Goal: Information Seeking & Learning: Learn about a topic

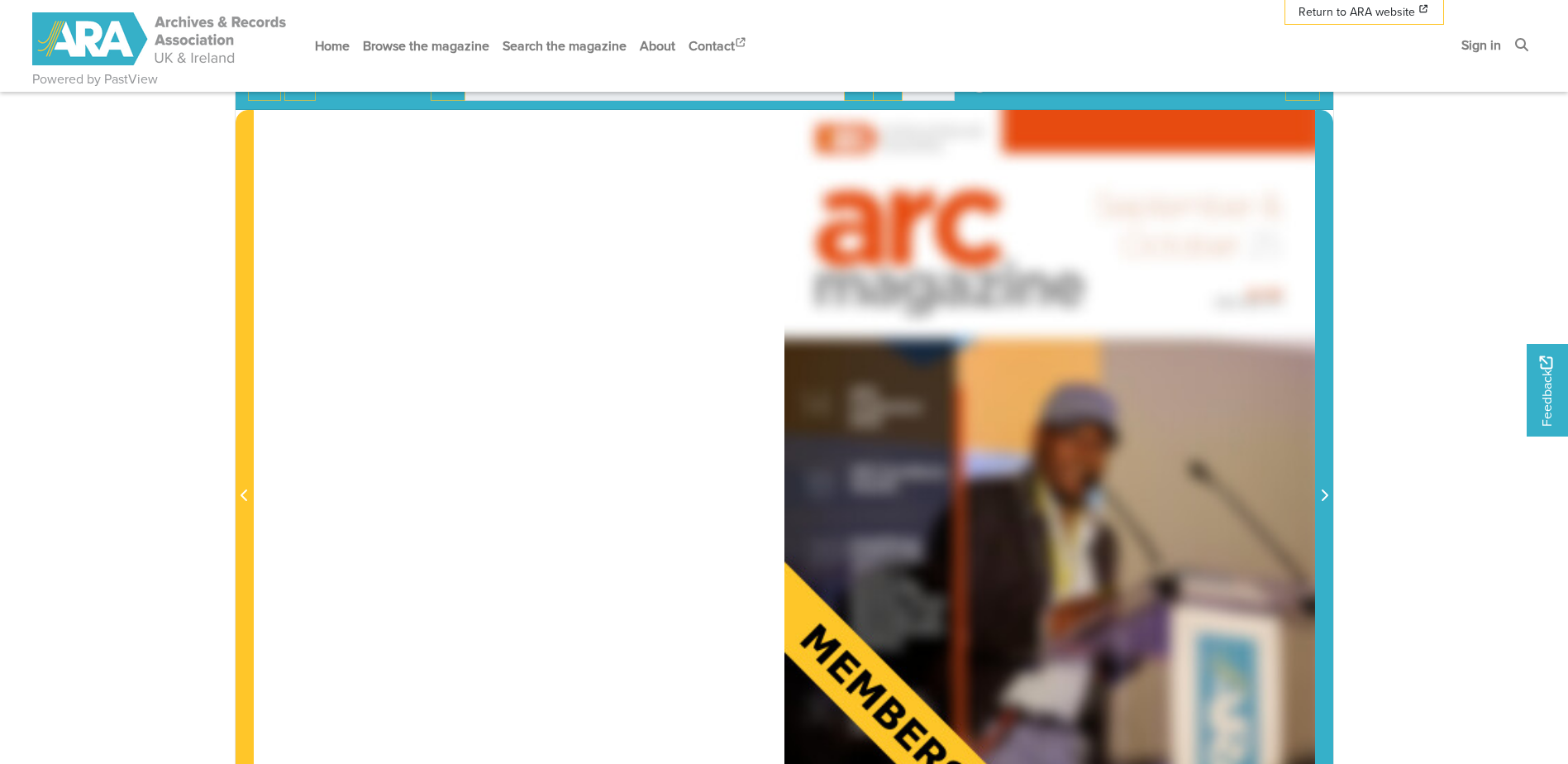
scroll to position [331, 0]
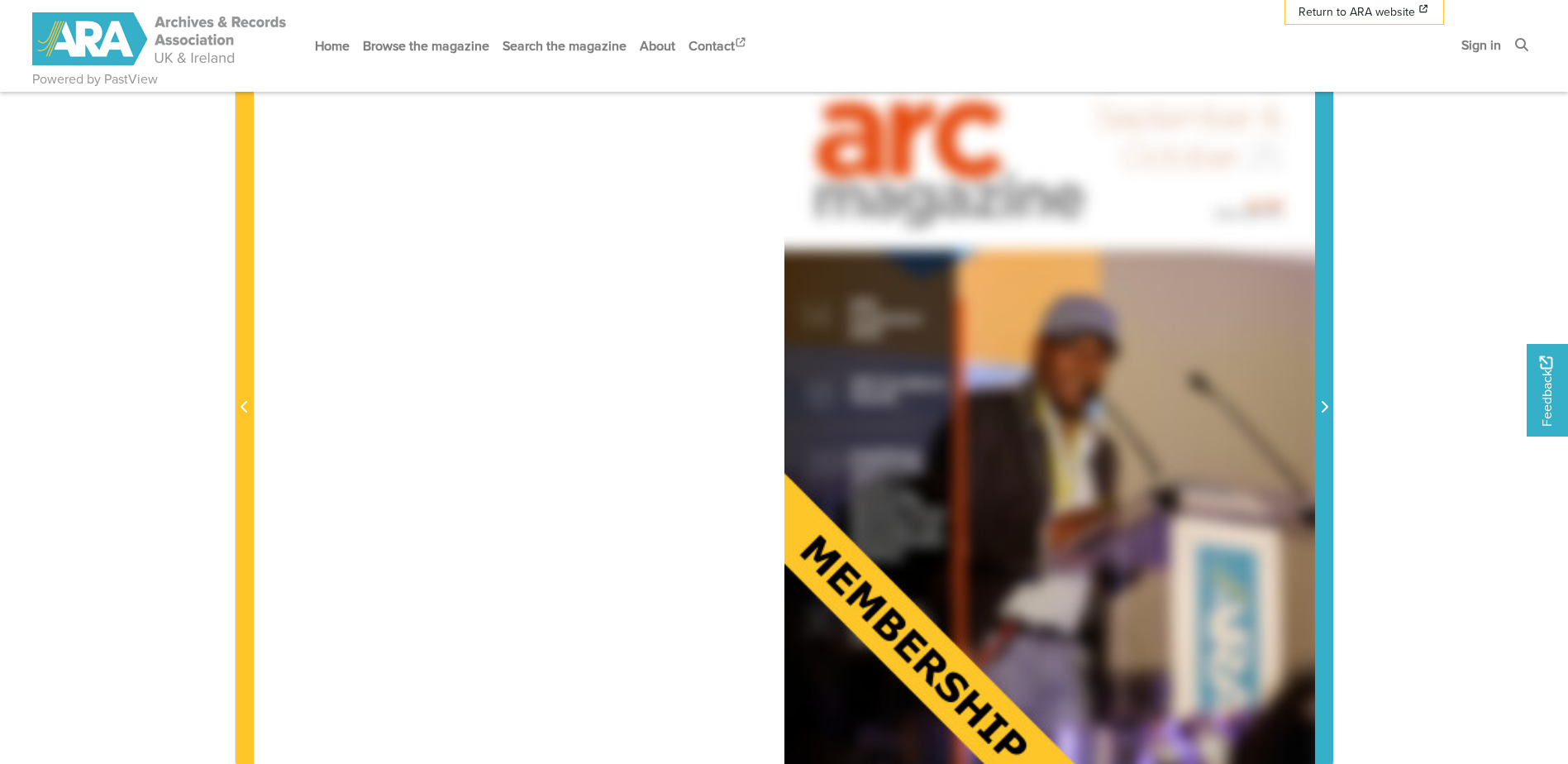
click at [1326, 400] on icon "Next Page" at bounding box center [1324, 406] width 8 height 13
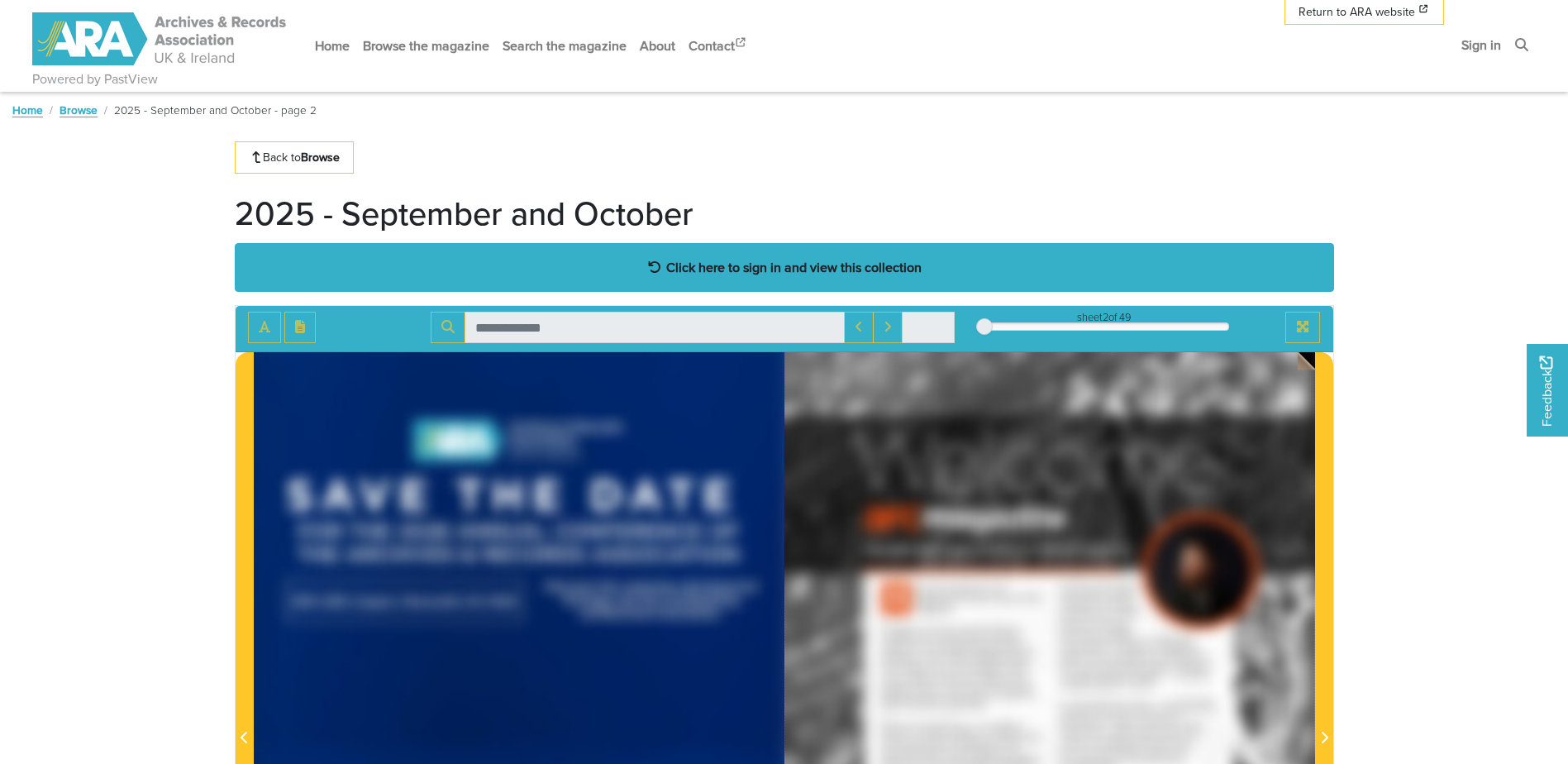
click at [848, 265] on strong "Click here to sign in and view this collection" at bounding box center [794, 267] width 256 height 18
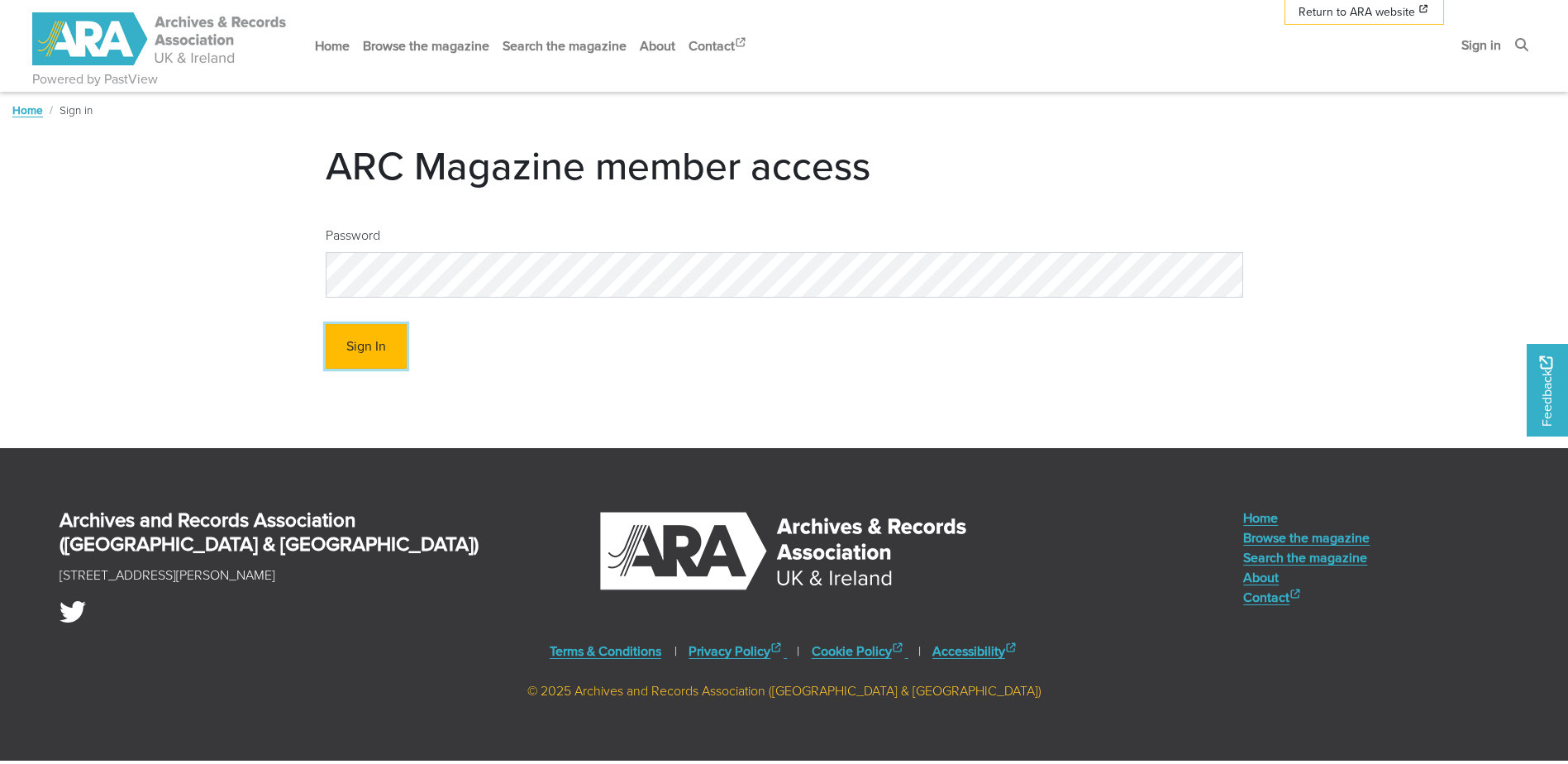
click at [361, 345] on button "Sign In" at bounding box center [365, 347] width 81 height 45
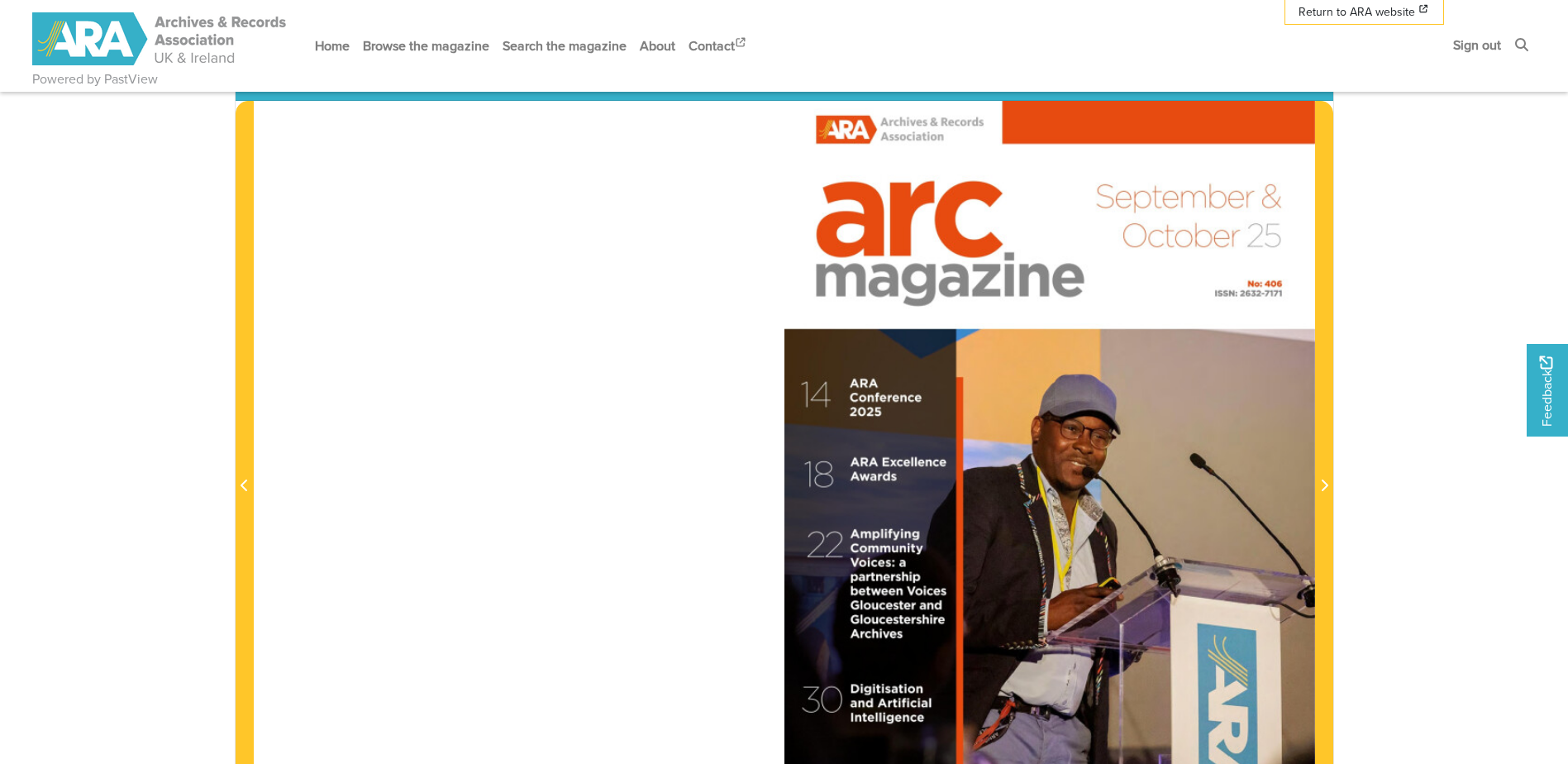
scroll to position [413, 0]
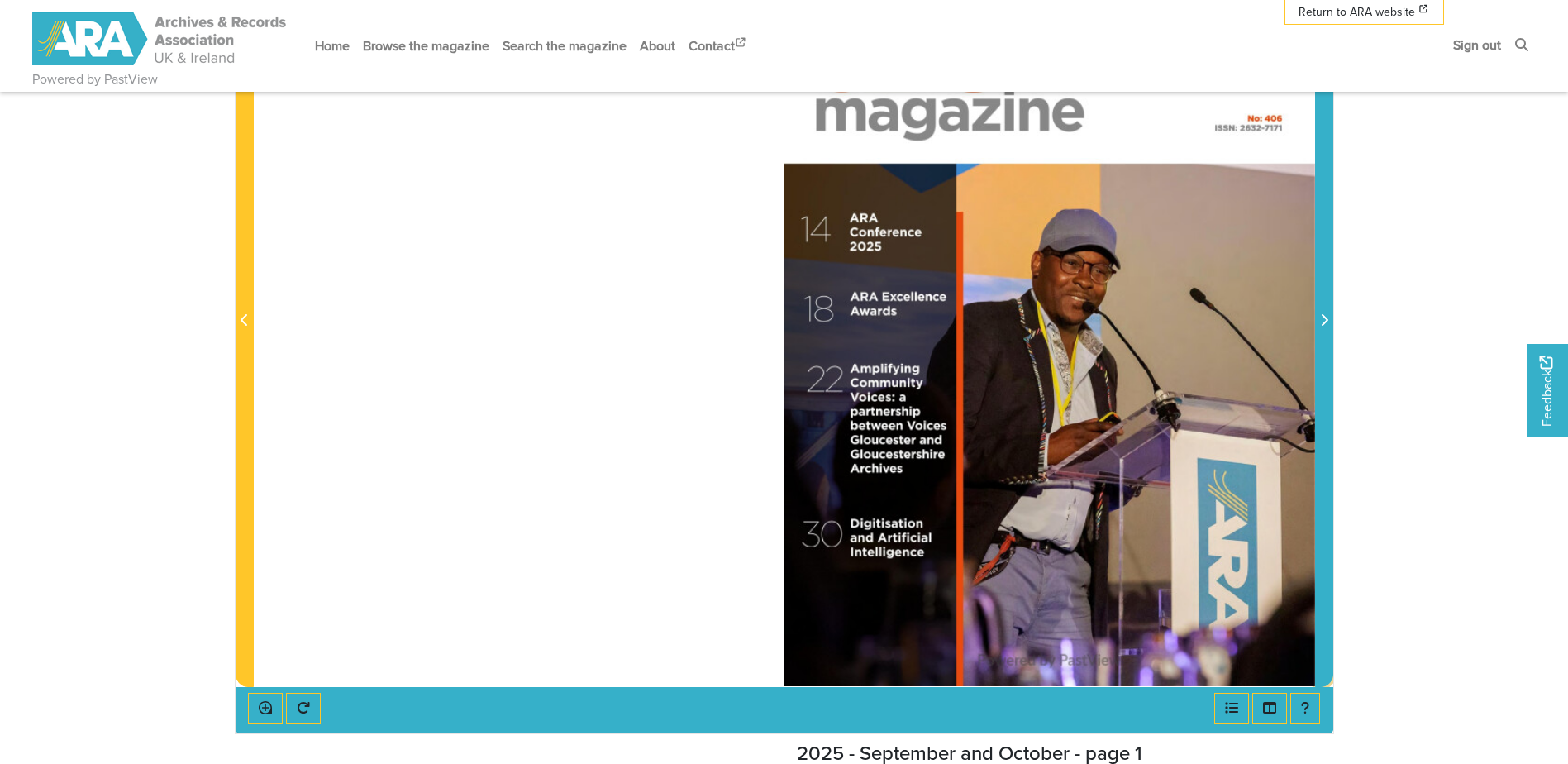
click at [1321, 322] on icon "Next Page" at bounding box center [1324, 319] width 8 height 13
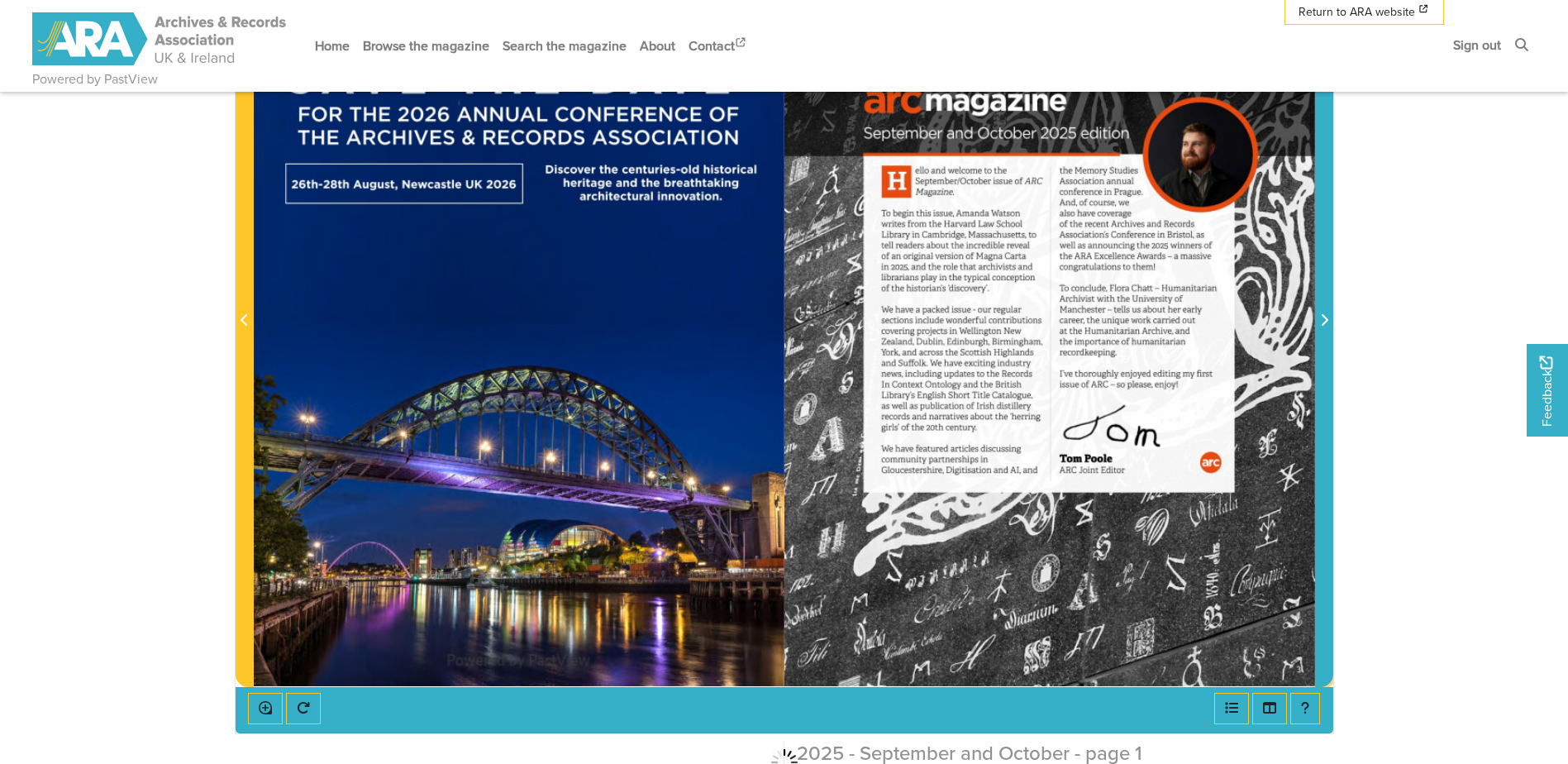
scroll to position [331, 0]
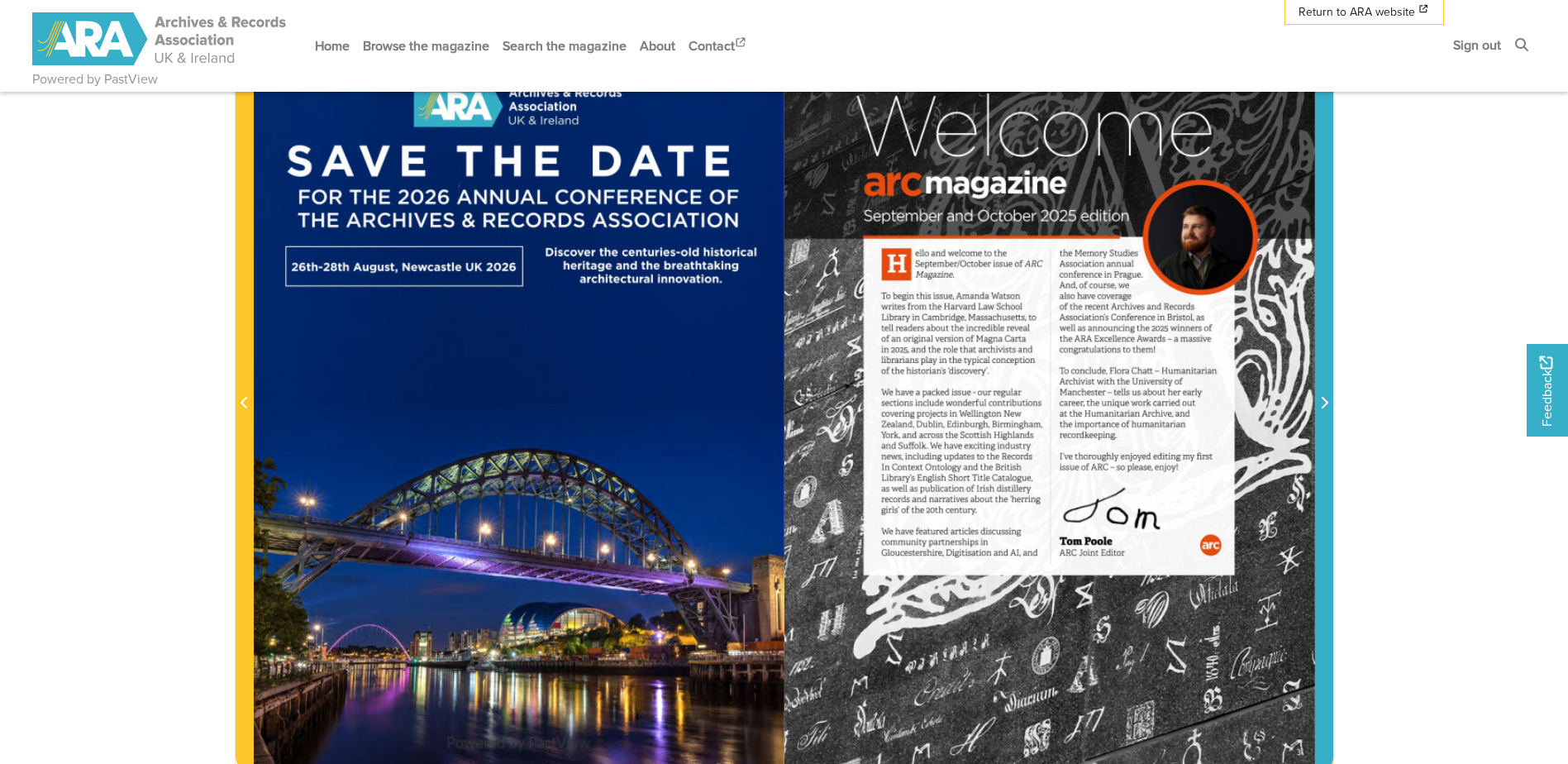
click at [1333, 405] on button "Next Page" at bounding box center [1324, 393] width 18 height 751
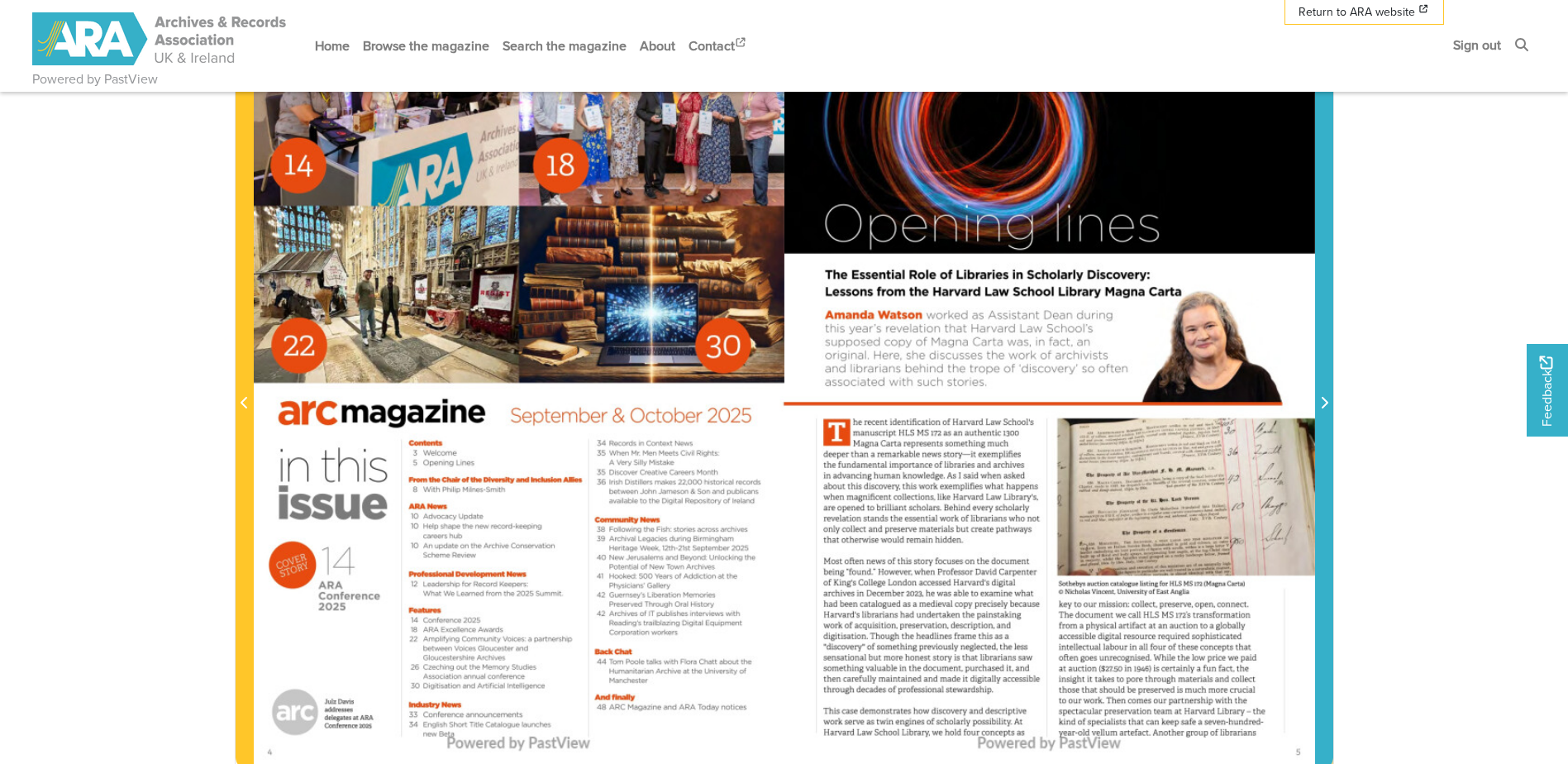
click at [1323, 396] on span "Next Page" at bounding box center [1324, 403] width 17 height 20
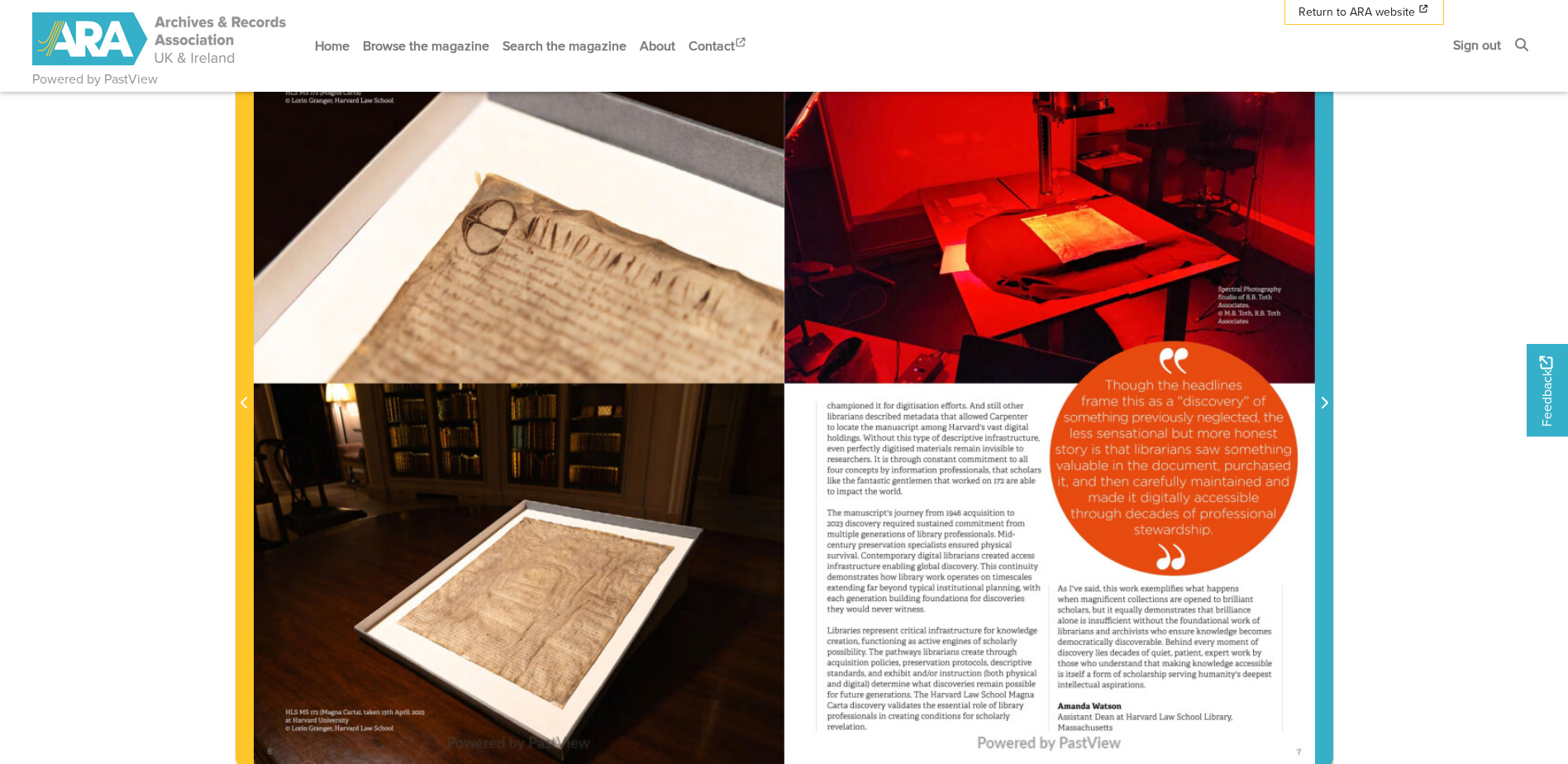
click at [1323, 396] on span "Next Page" at bounding box center [1324, 403] width 17 height 20
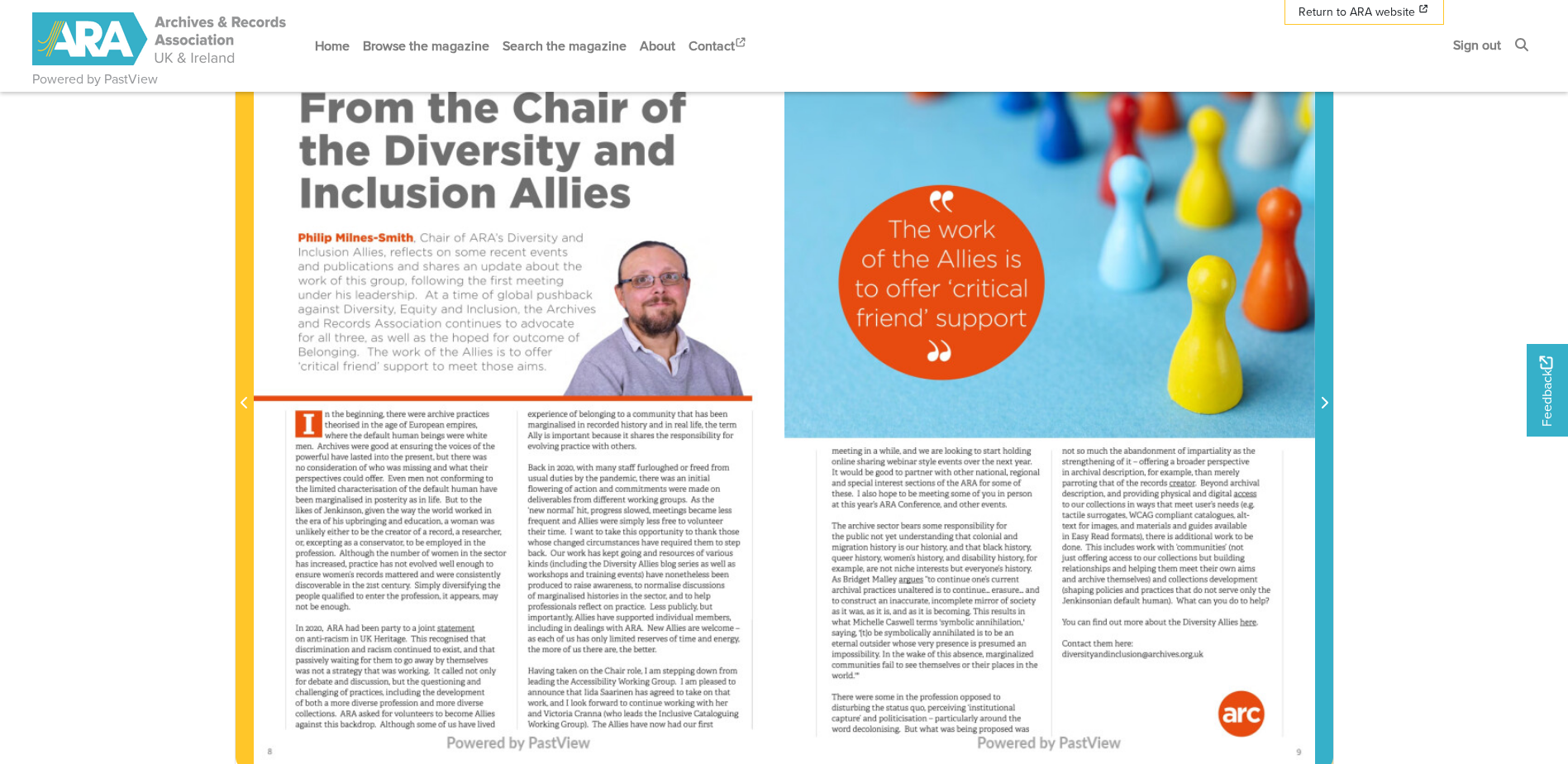
click at [1323, 396] on span "Next Page" at bounding box center [1324, 403] width 17 height 20
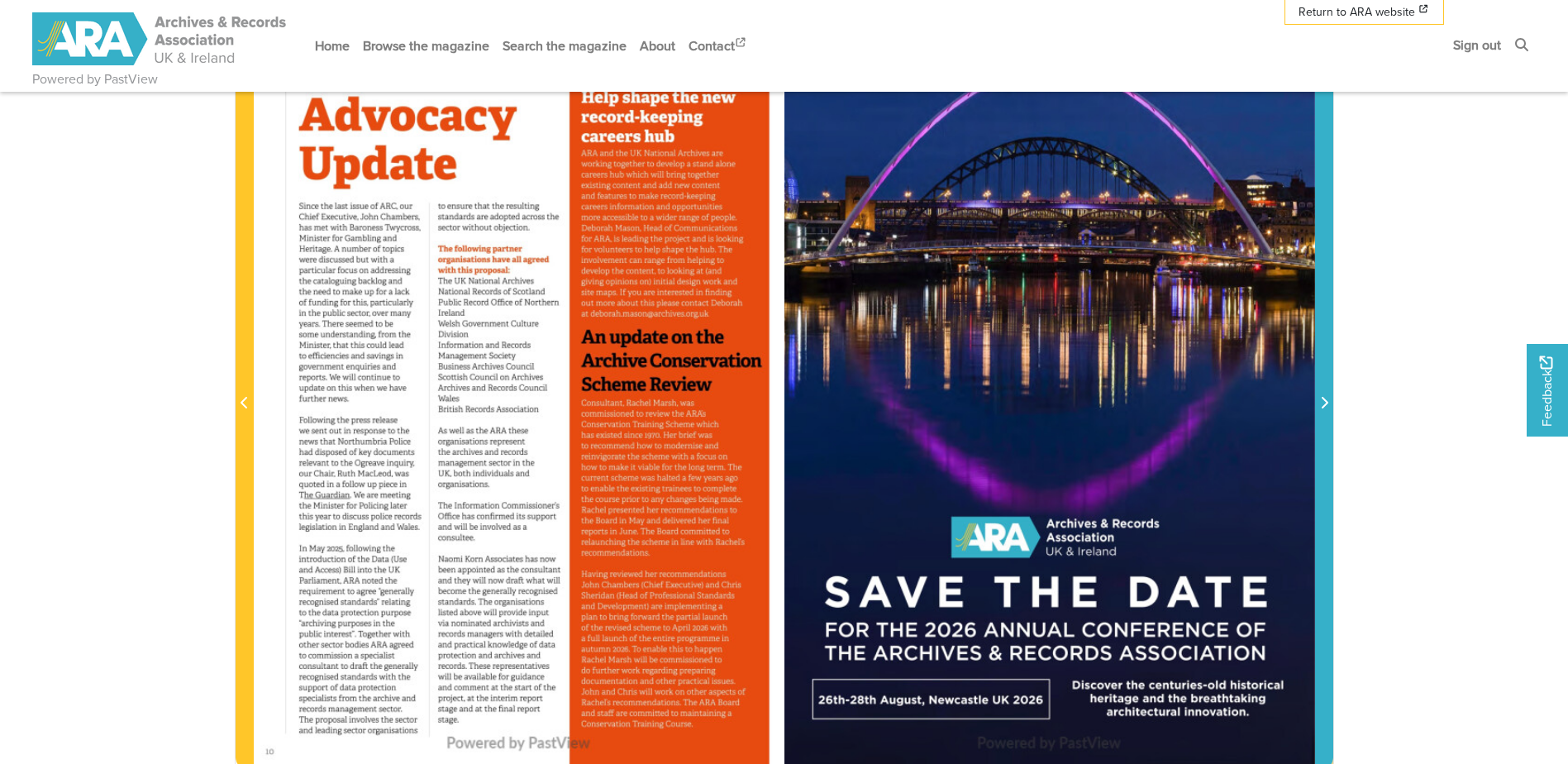
click at [1323, 396] on span "Next Page" at bounding box center [1324, 403] width 17 height 20
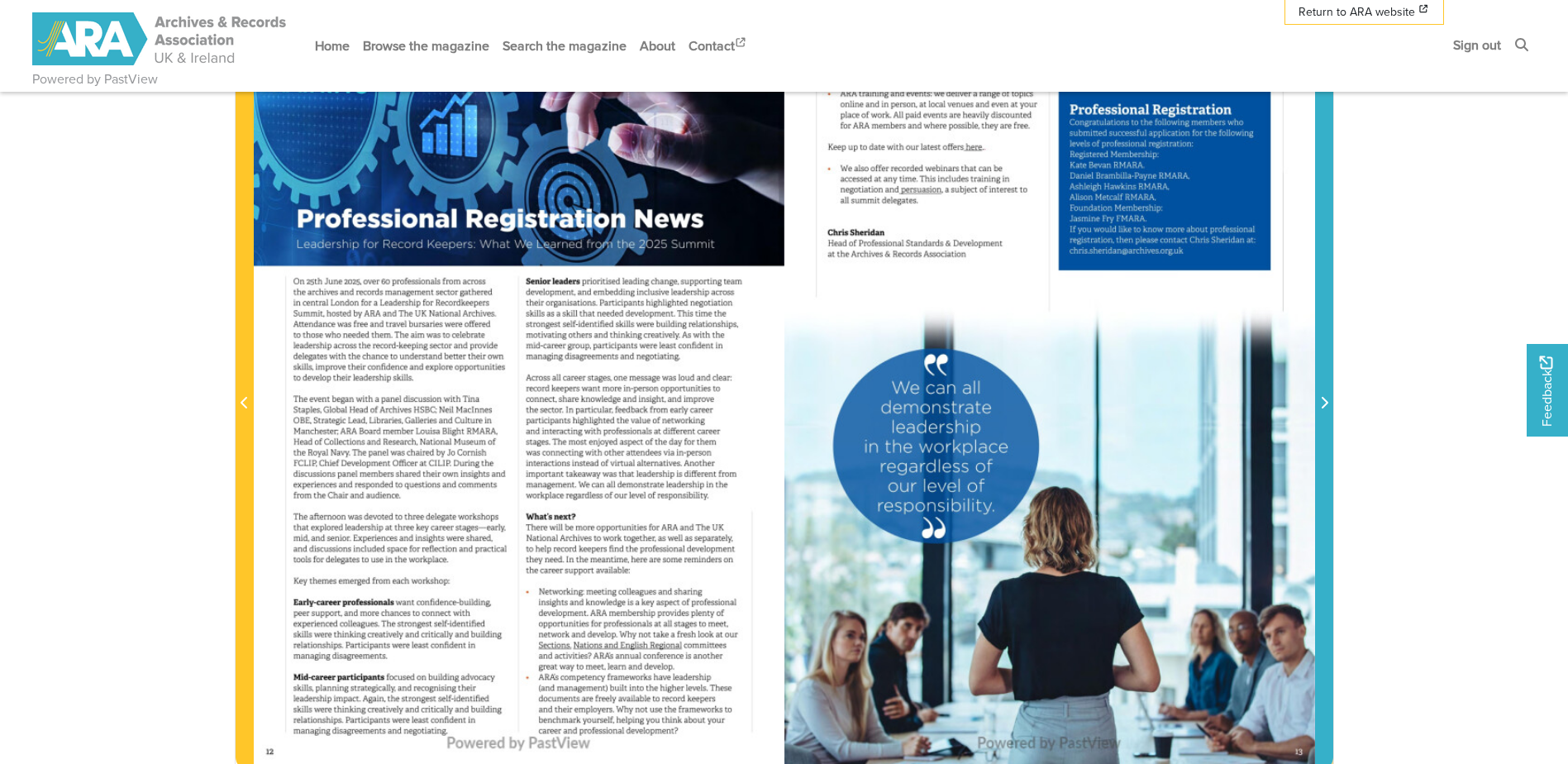
click at [1323, 396] on span "Next Page" at bounding box center [1324, 403] width 17 height 20
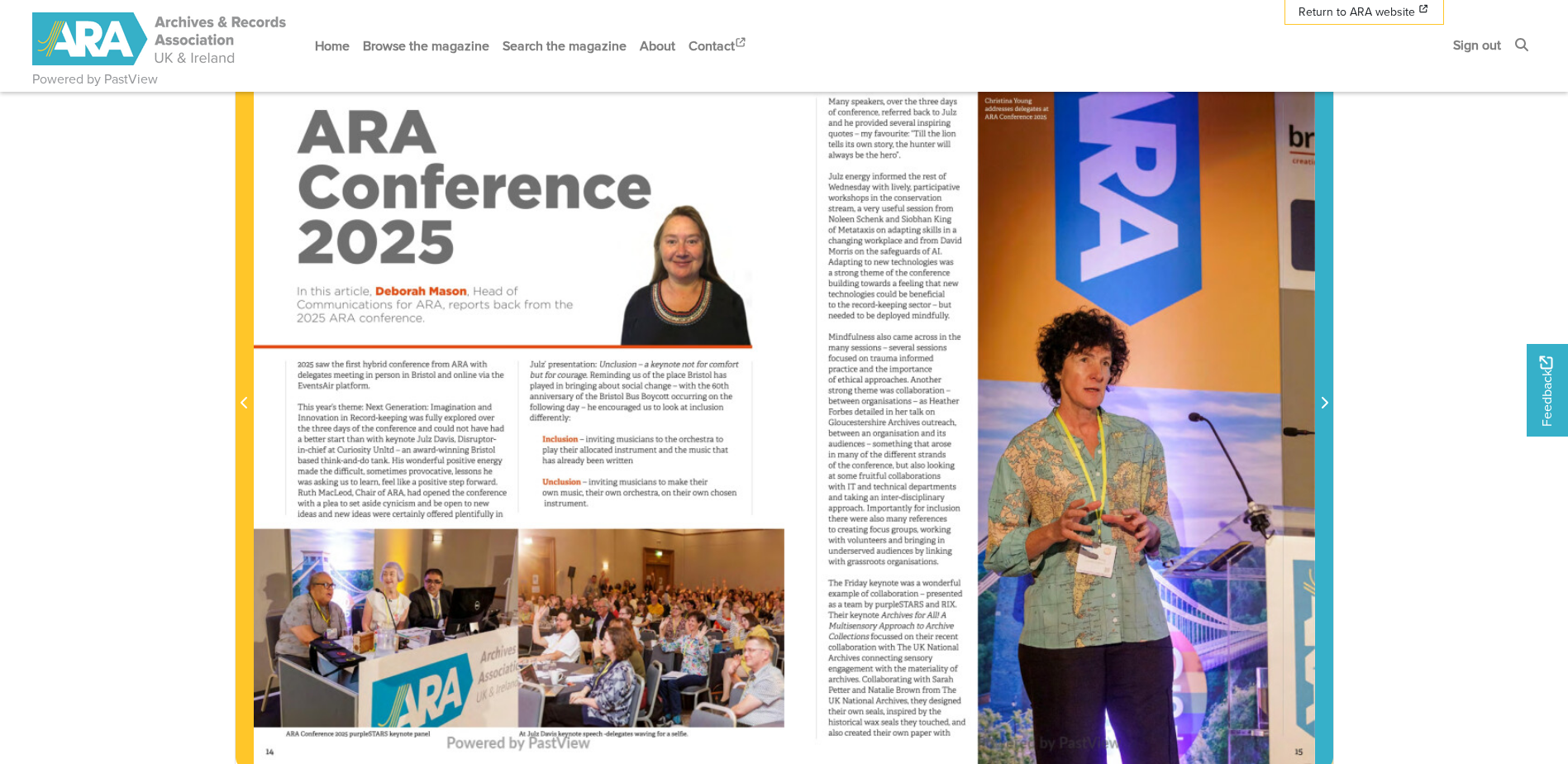
click at [1323, 396] on span "Next Page" at bounding box center [1324, 403] width 17 height 20
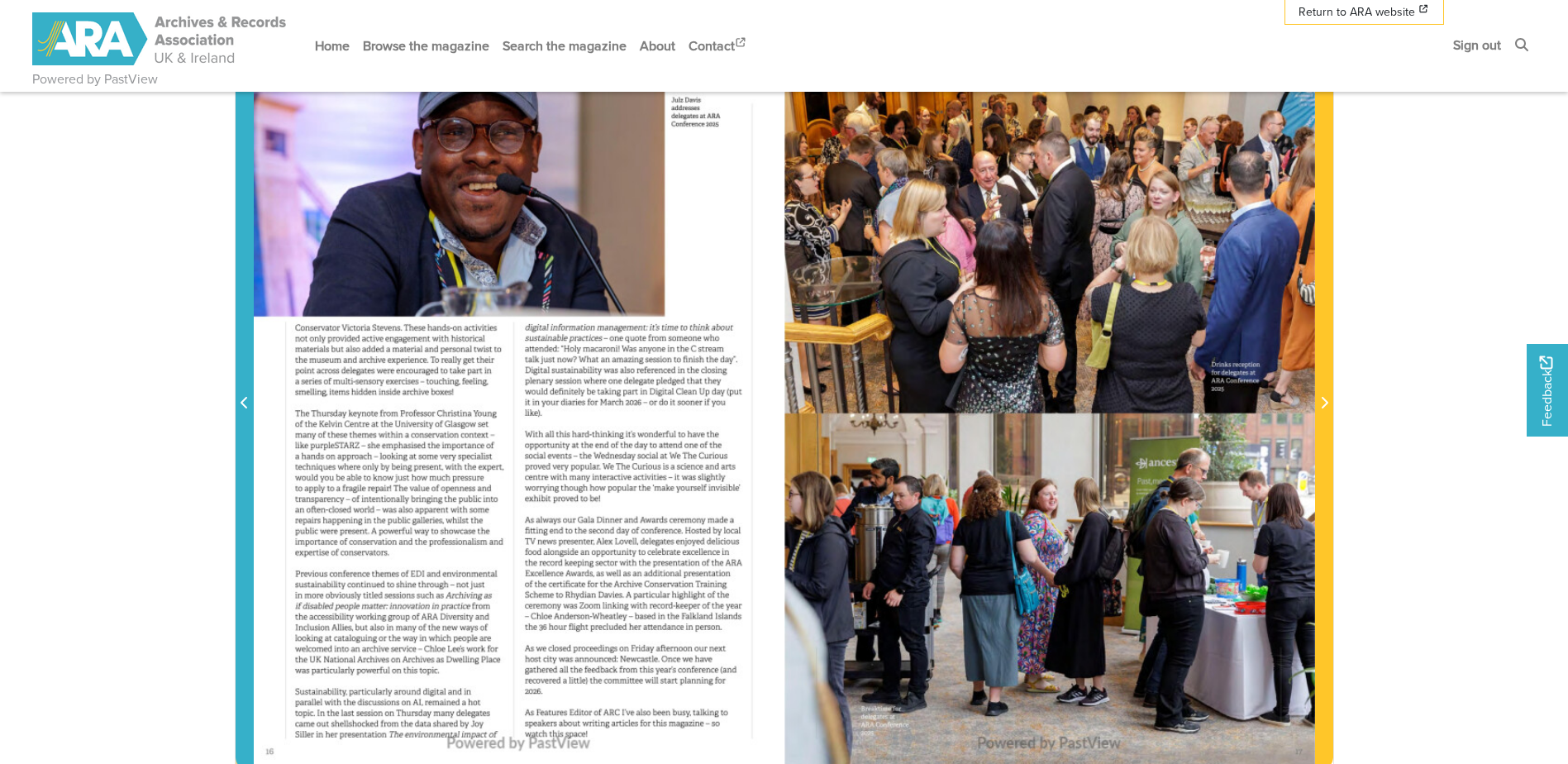
click at [241, 406] on icon "Previous Page" at bounding box center [244, 402] width 8 height 13
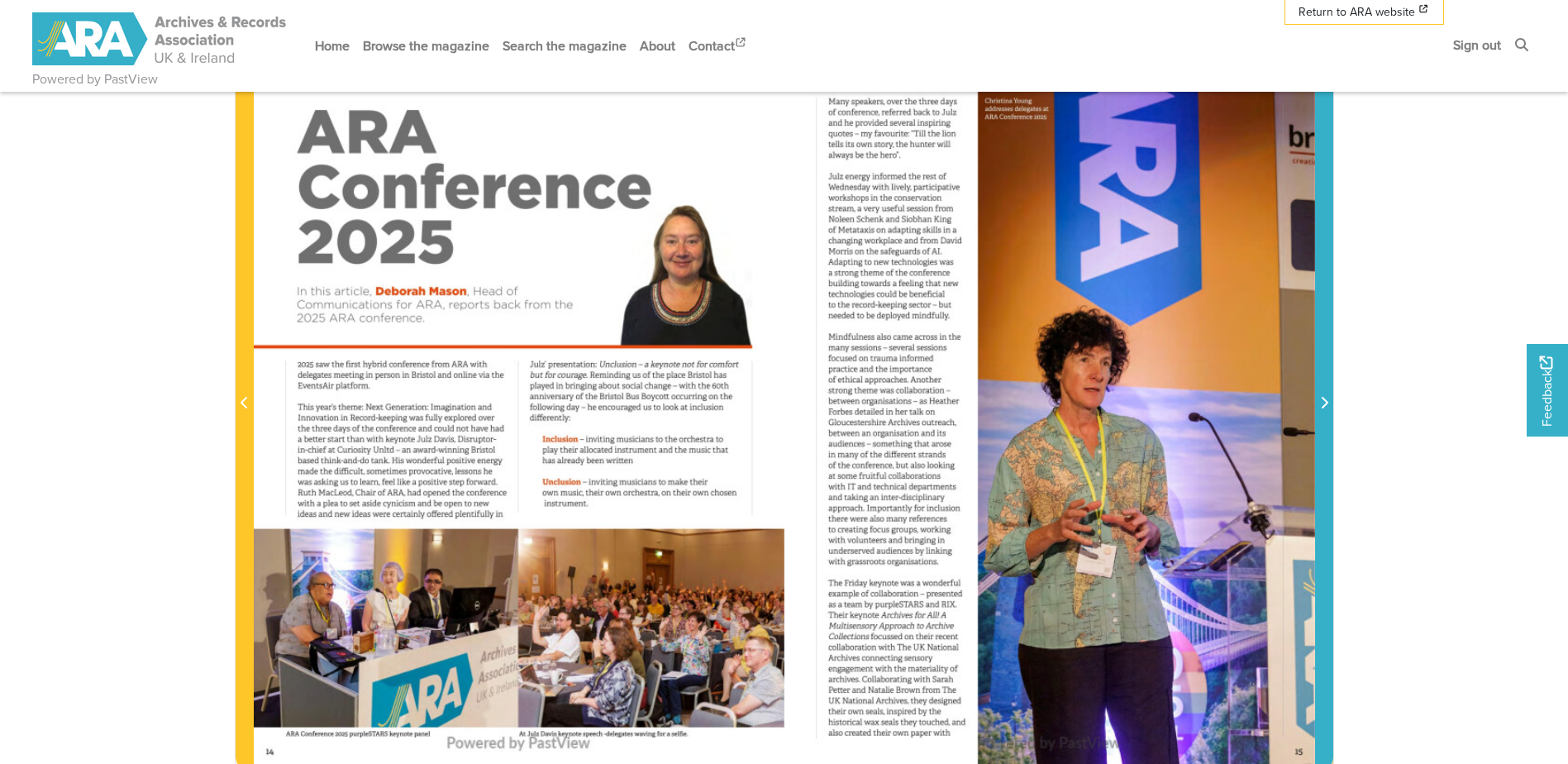
click at [1323, 419] on span "Next Page" at bounding box center [1324, 393] width 17 height 749
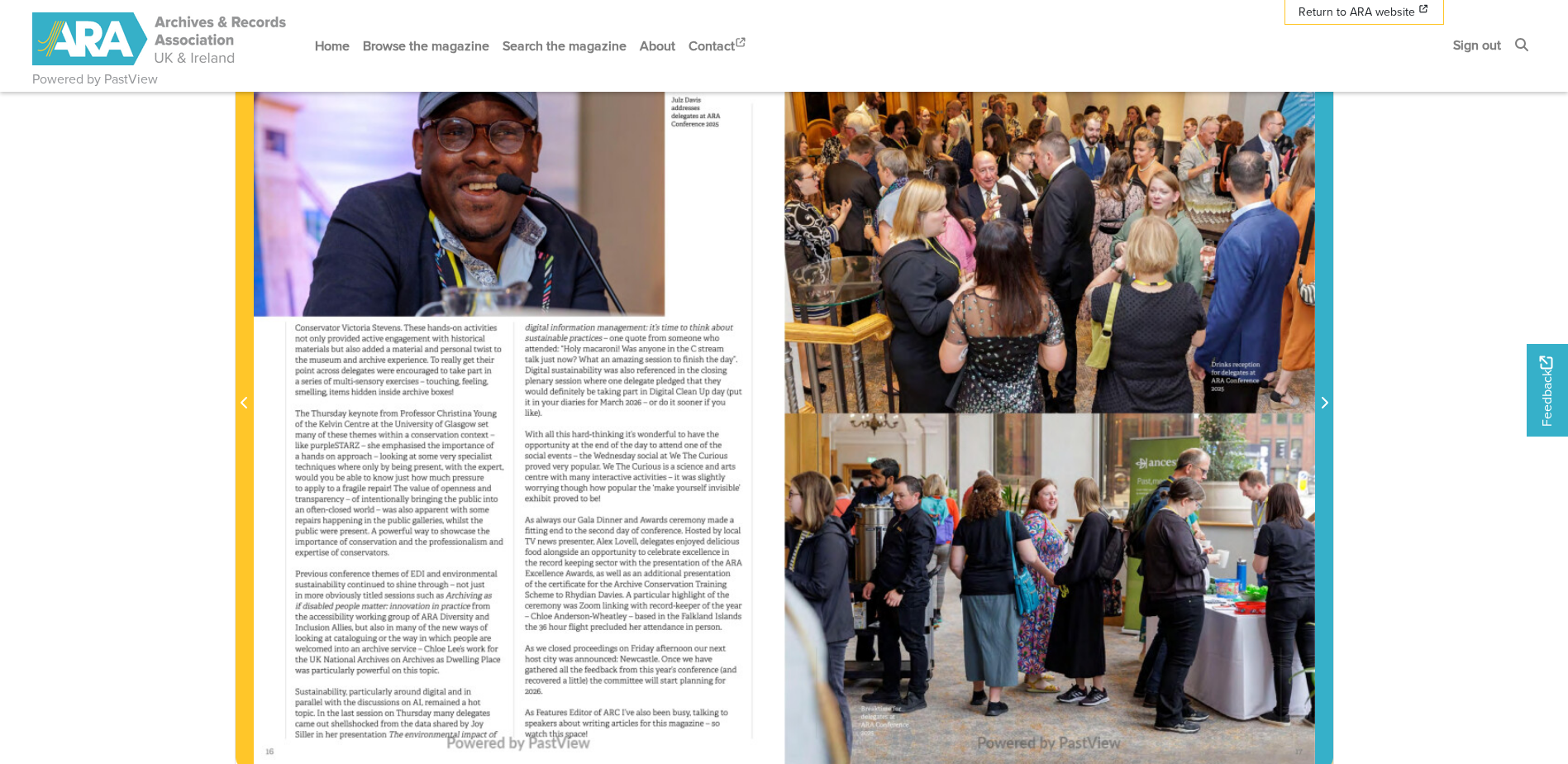
click at [1323, 419] on span "Next Page" at bounding box center [1324, 393] width 17 height 749
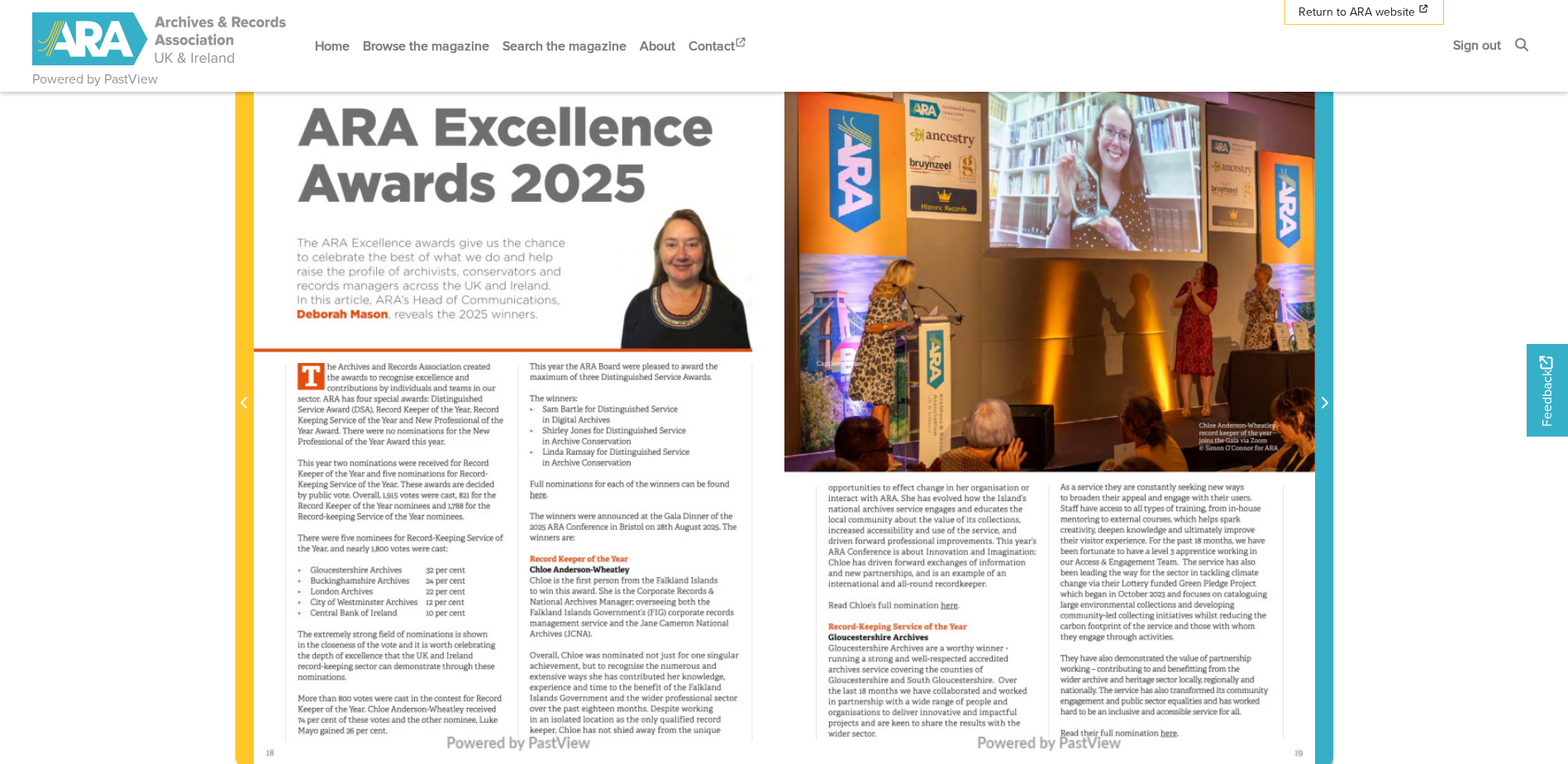
click at [1323, 419] on span "Next Page" at bounding box center [1324, 393] width 17 height 749
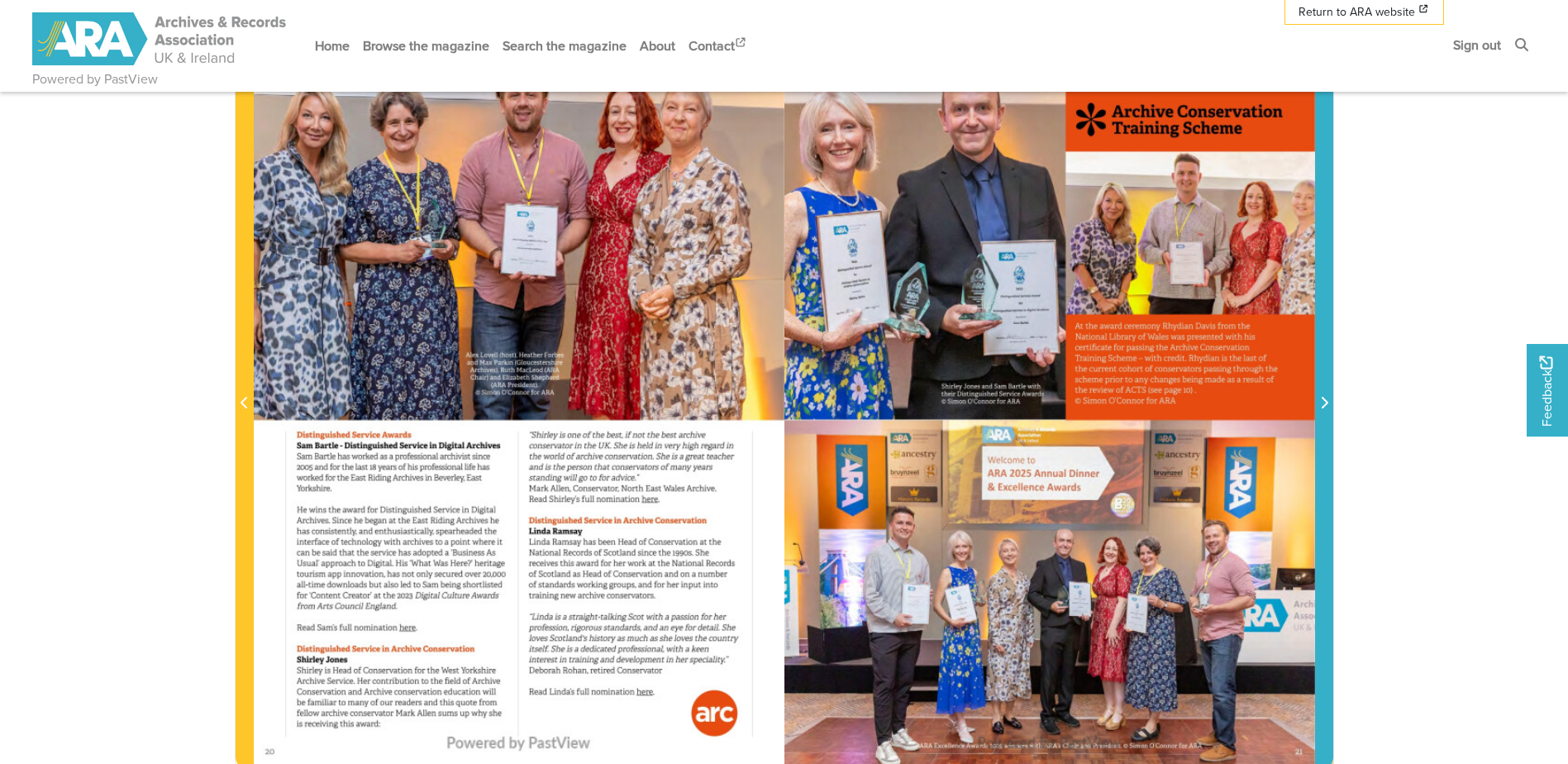
click at [1323, 419] on span "Next Page" at bounding box center [1324, 393] width 17 height 749
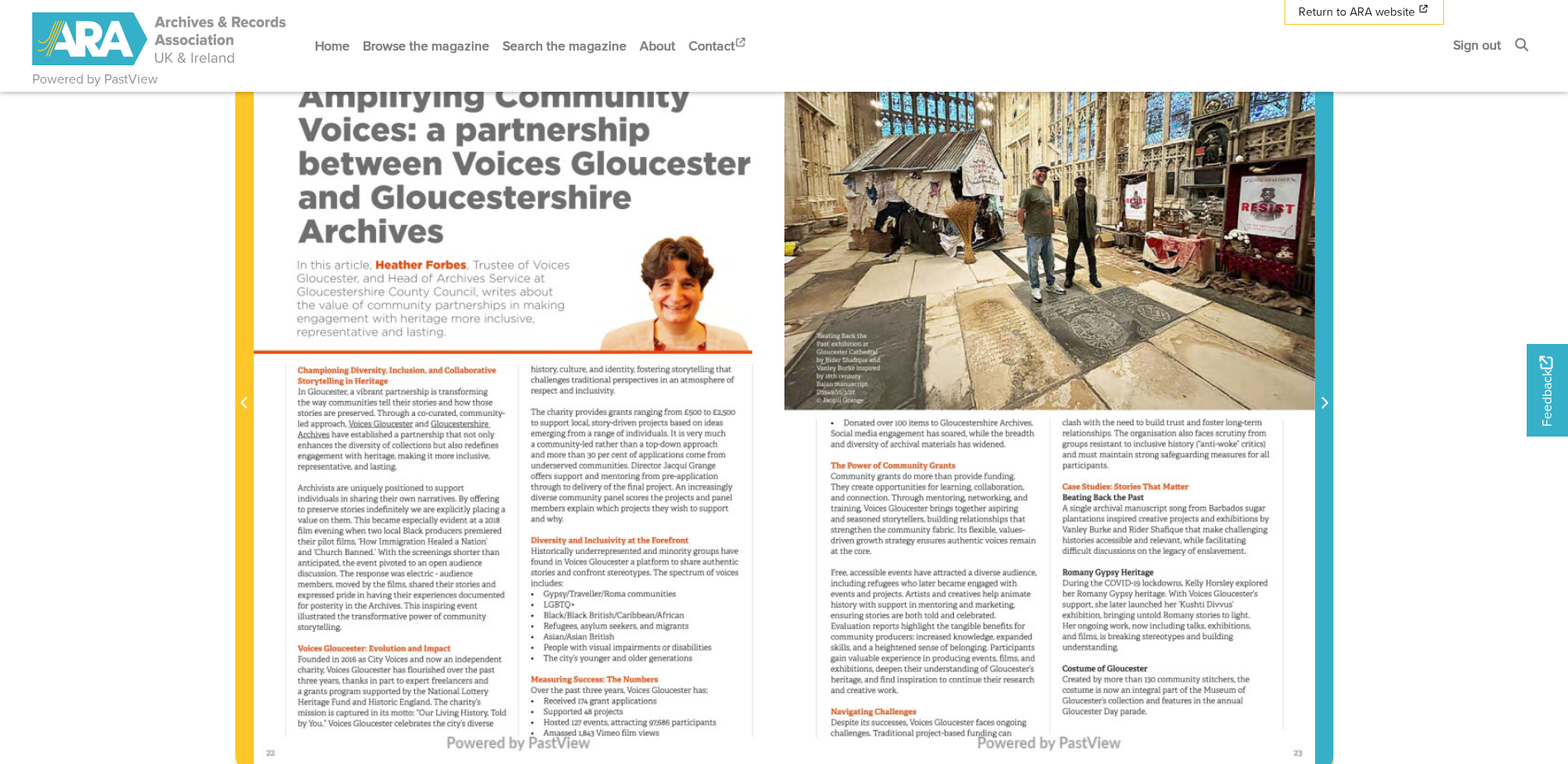
click at [1323, 419] on span "Next Page" at bounding box center [1324, 393] width 17 height 749
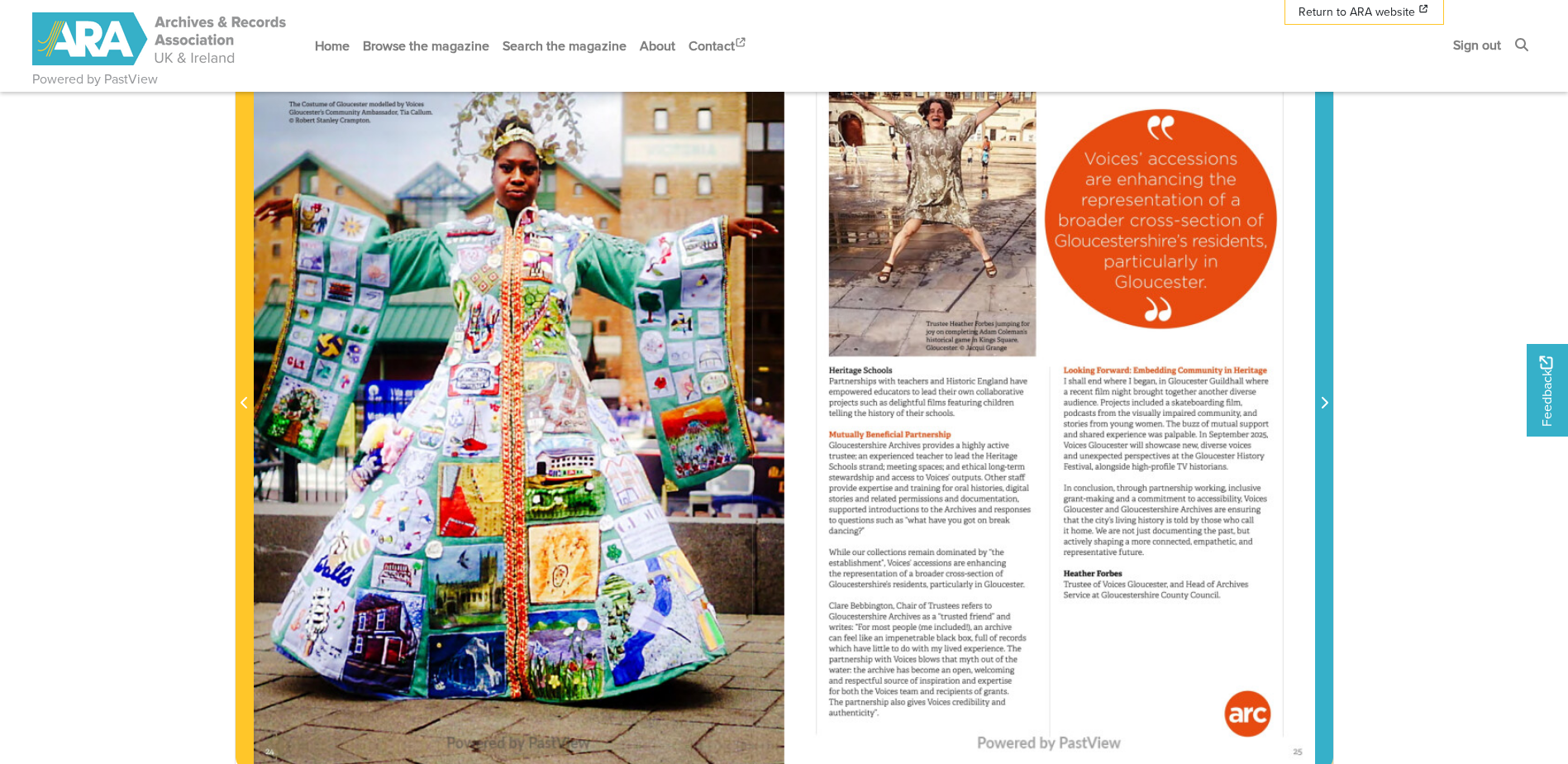
click at [1323, 419] on span "Next Page" at bounding box center [1324, 393] width 17 height 749
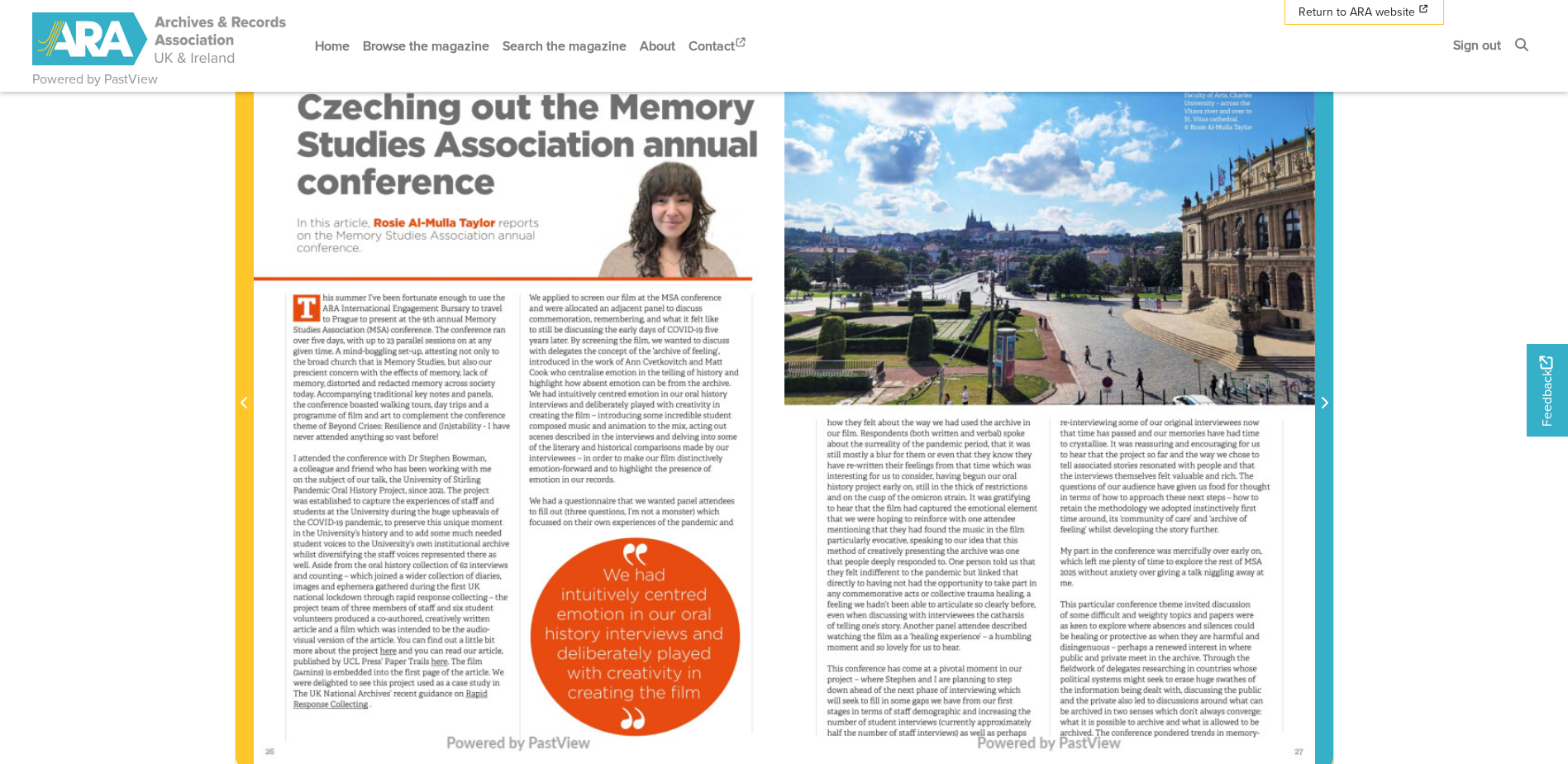
click at [1323, 419] on span "Next Page" at bounding box center [1324, 393] width 17 height 749
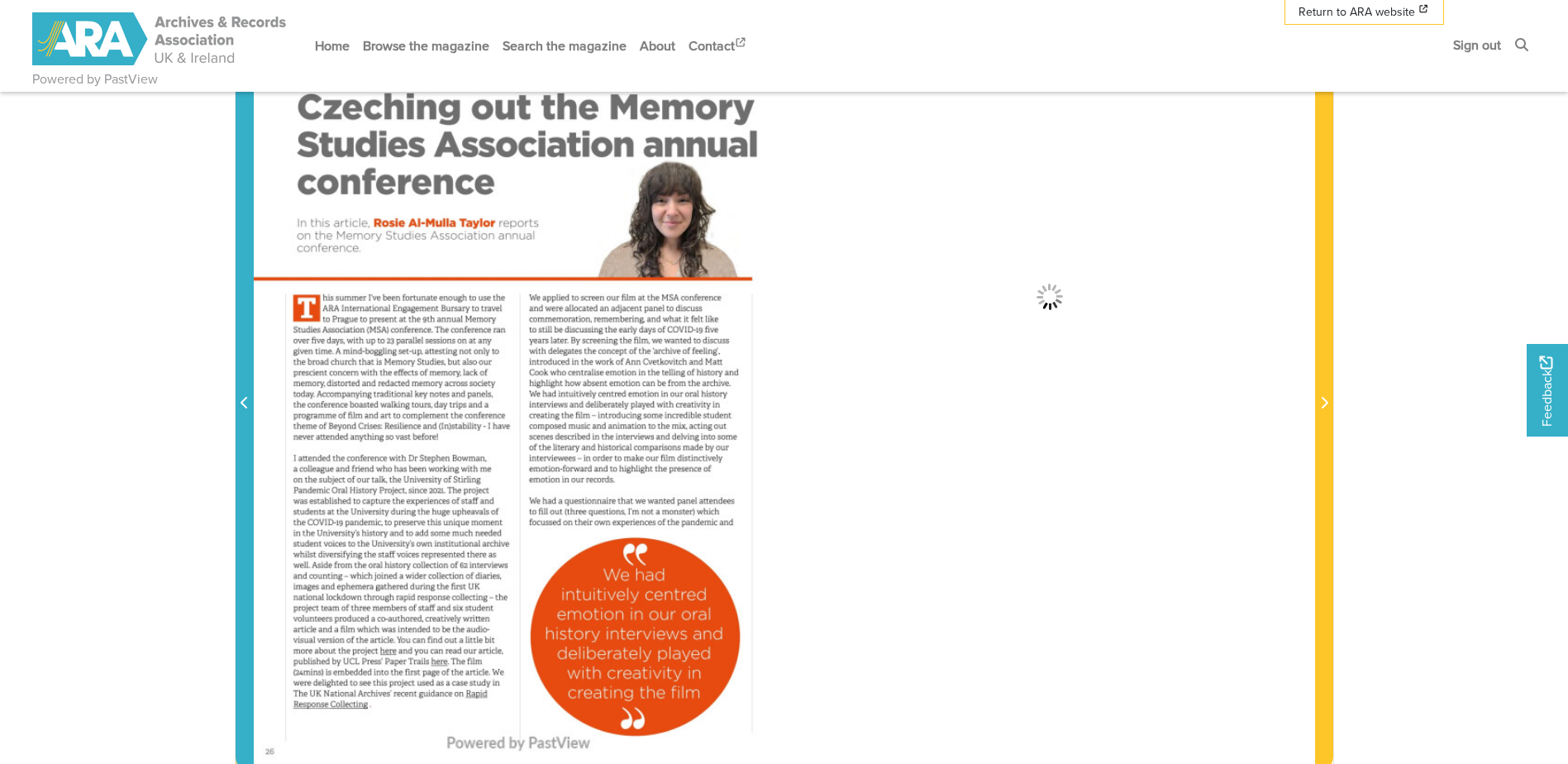
click at [241, 399] on icon "Previous Page" at bounding box center [244, 402] width 8 height 13
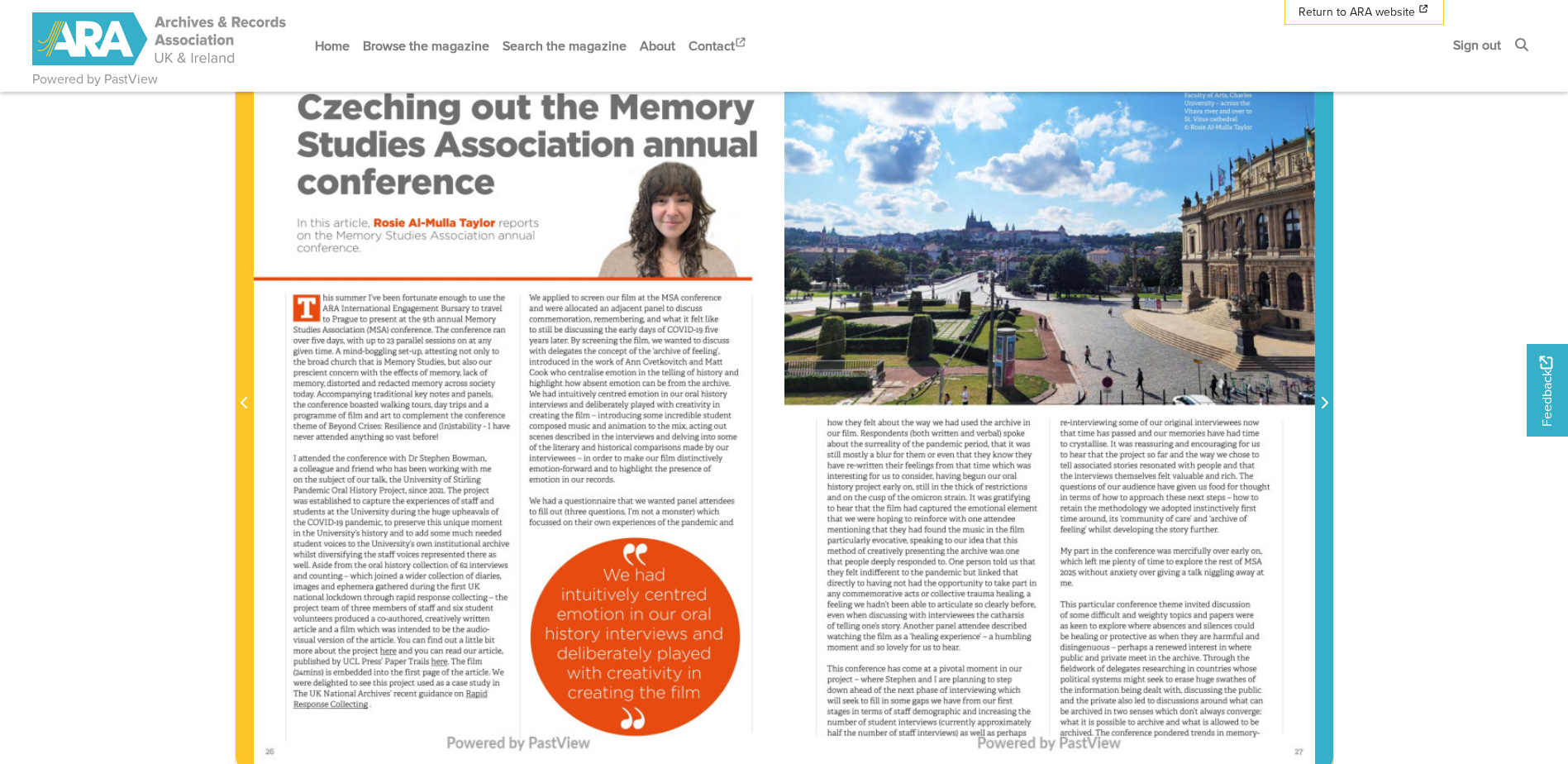
click at [1325, 401] on icon "Next Page" at bounding box center [1325, 402] width 7 height 11
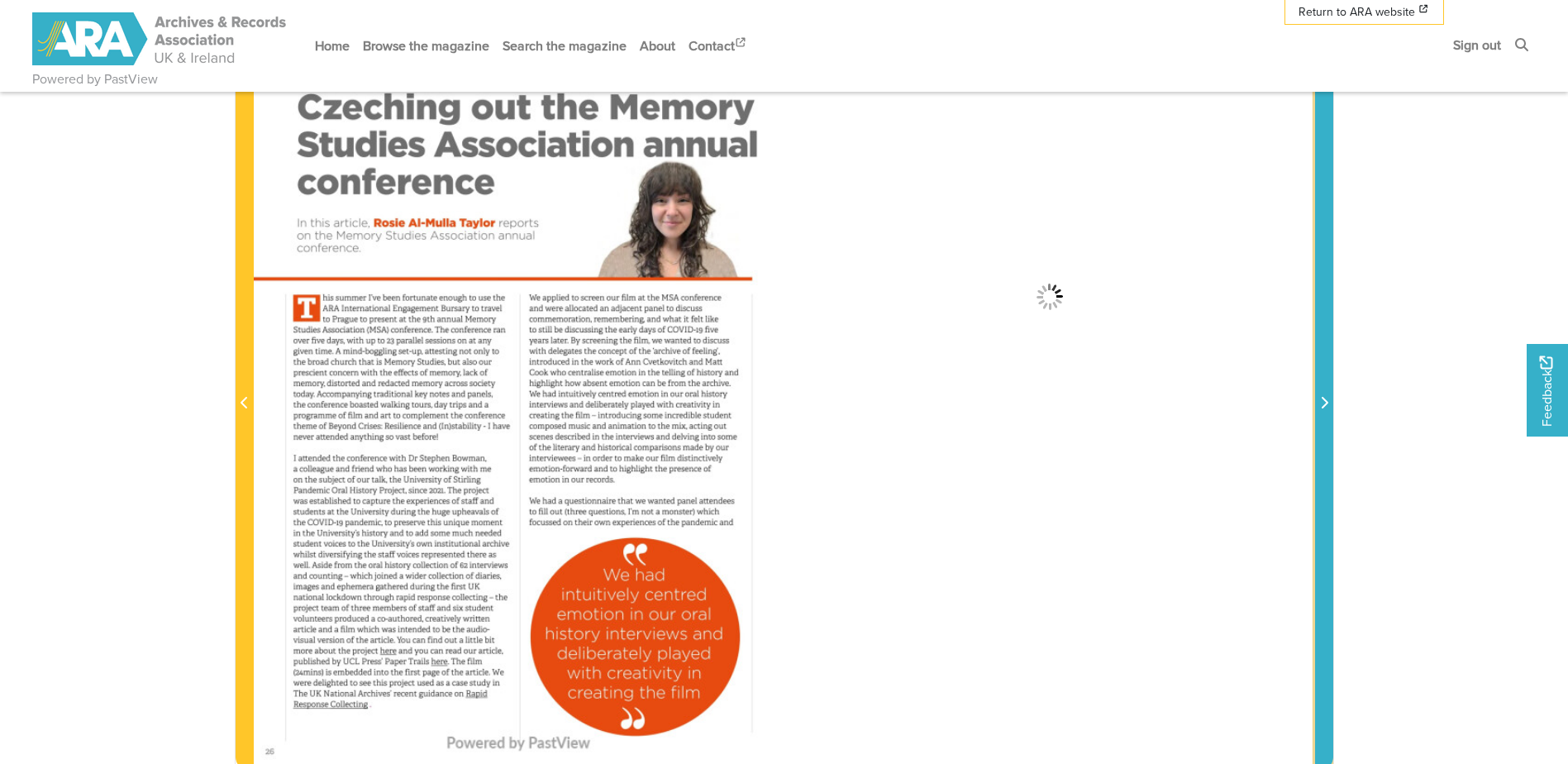
click at [1325, 401] on icon "Next Page" at bounding box center [1325, 402] width 7 height 11
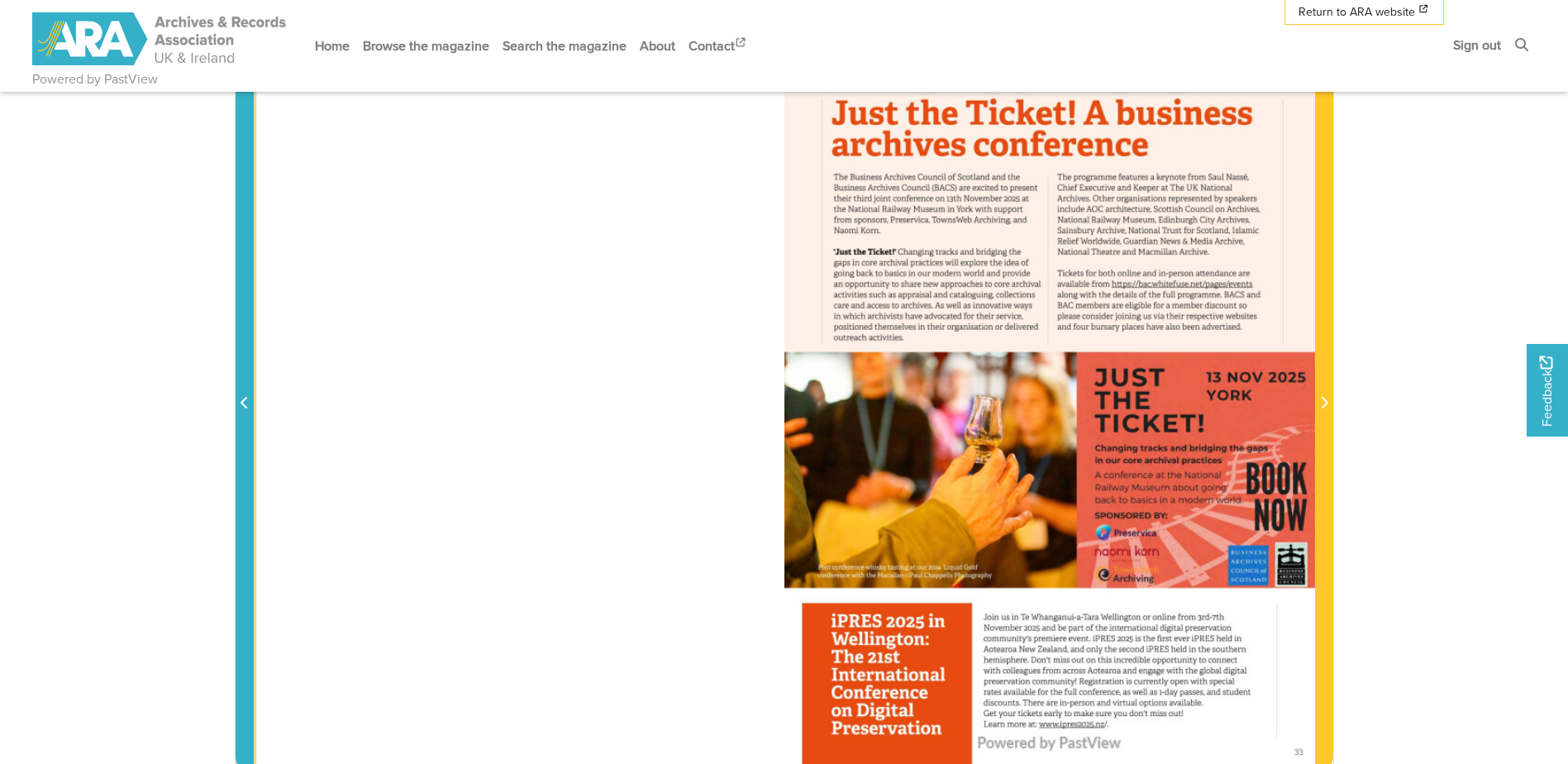
click at [239, 405] on span "Previous Page" at bounding box center [244, 403] width 17 height 20
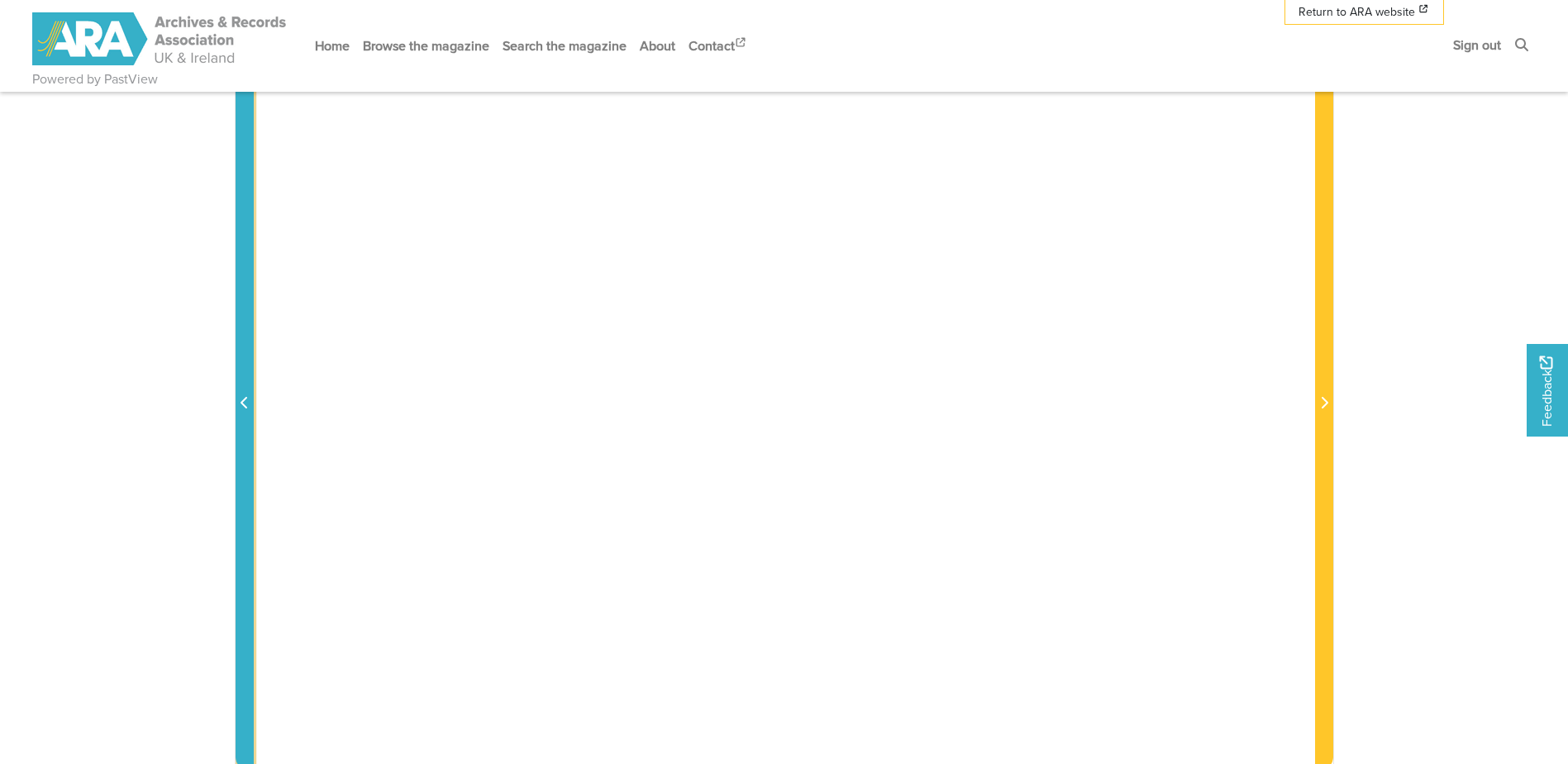
click at [239, 405] on span "Previous Page" at bounding box center [244, 403] width 17 height 20
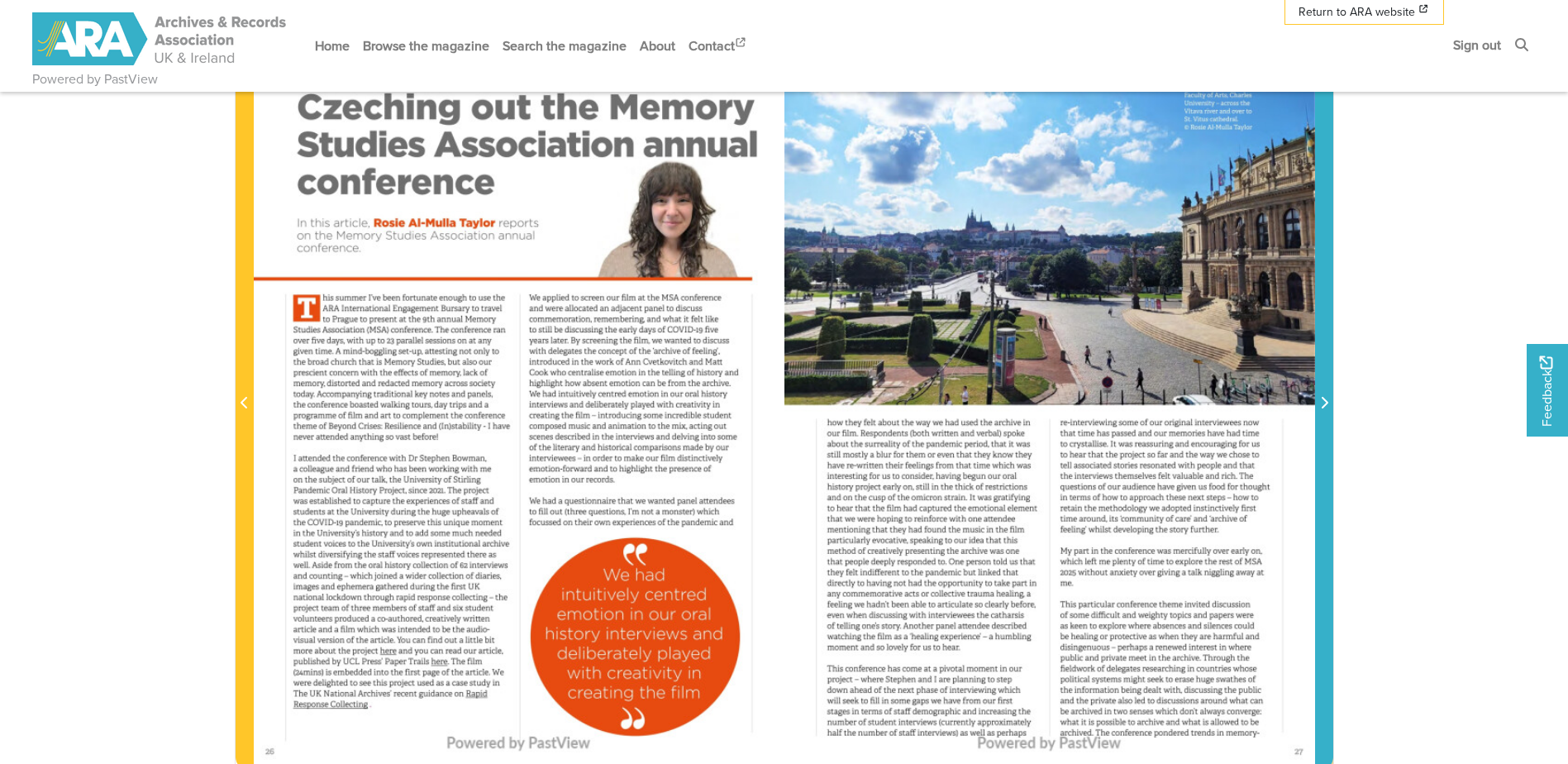
click at [1322, 396] on span "Next Page" at bounding box center [1324, 403] width 17 height 20
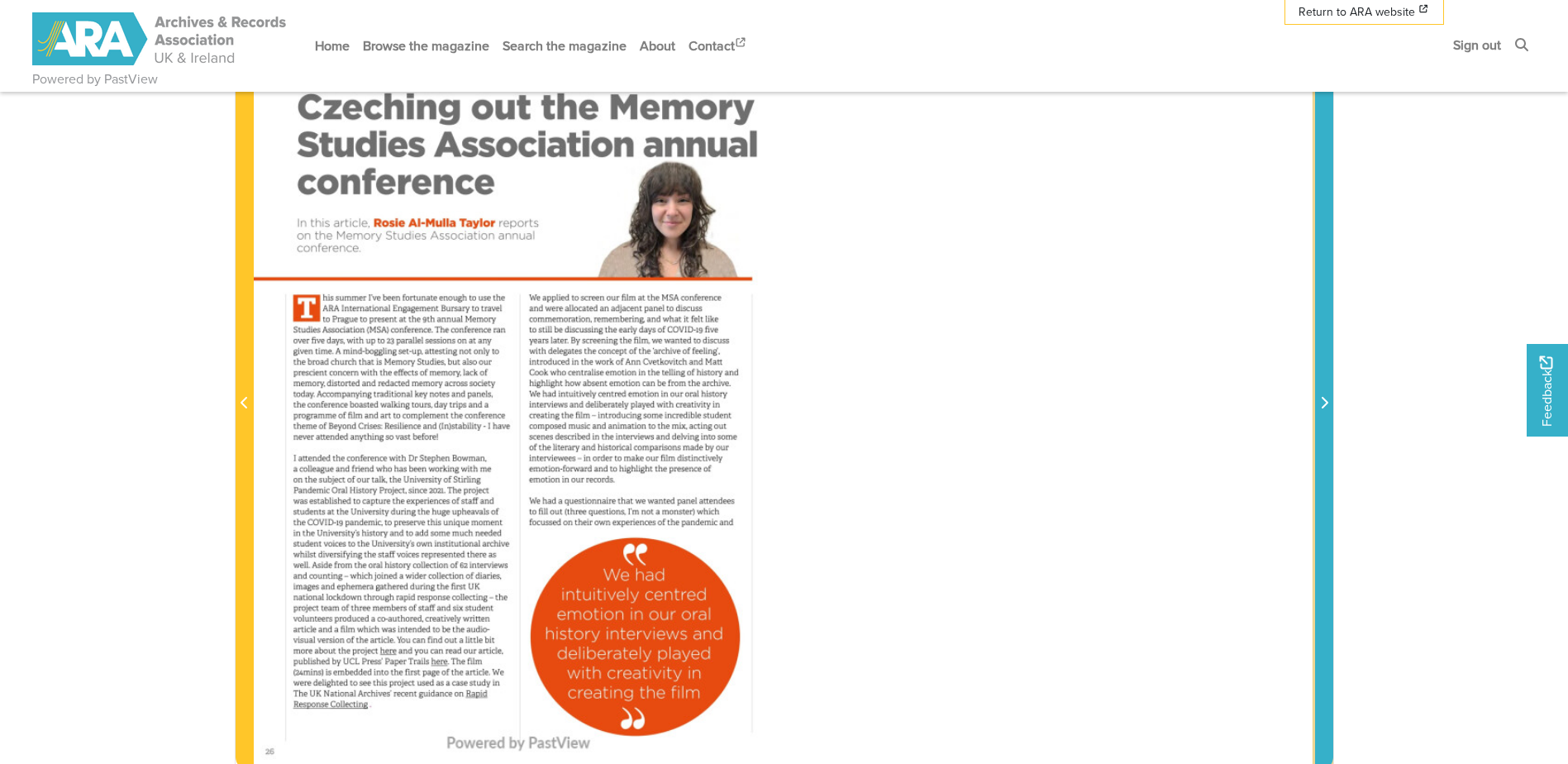
click at [1329, 407] on span "Next Page" at bounding box center [1324, 403] width 17 height 20
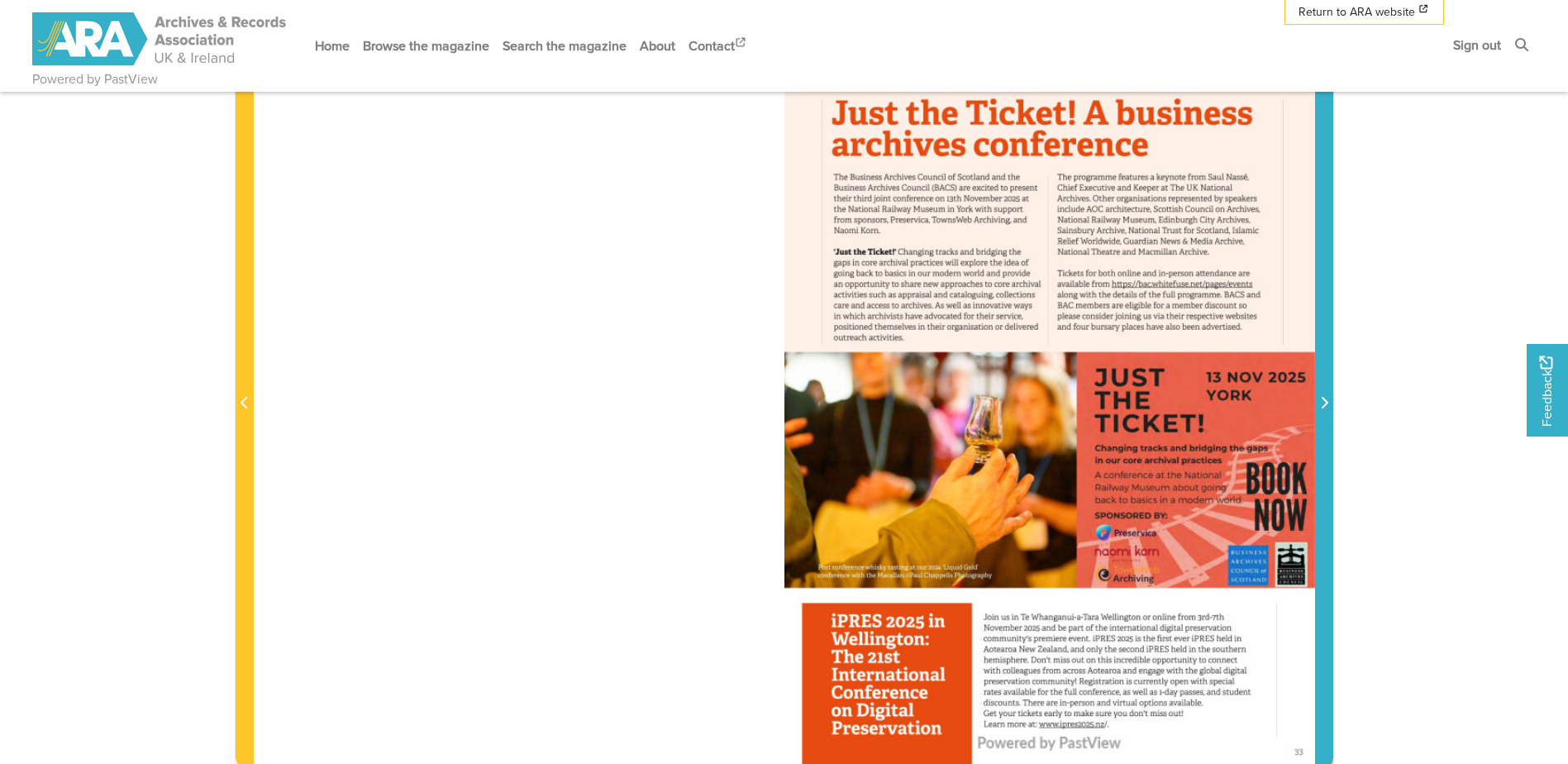
click at [1331, 410] on span "Next Page" at bounding box center [1324, 403] width 17 height 20
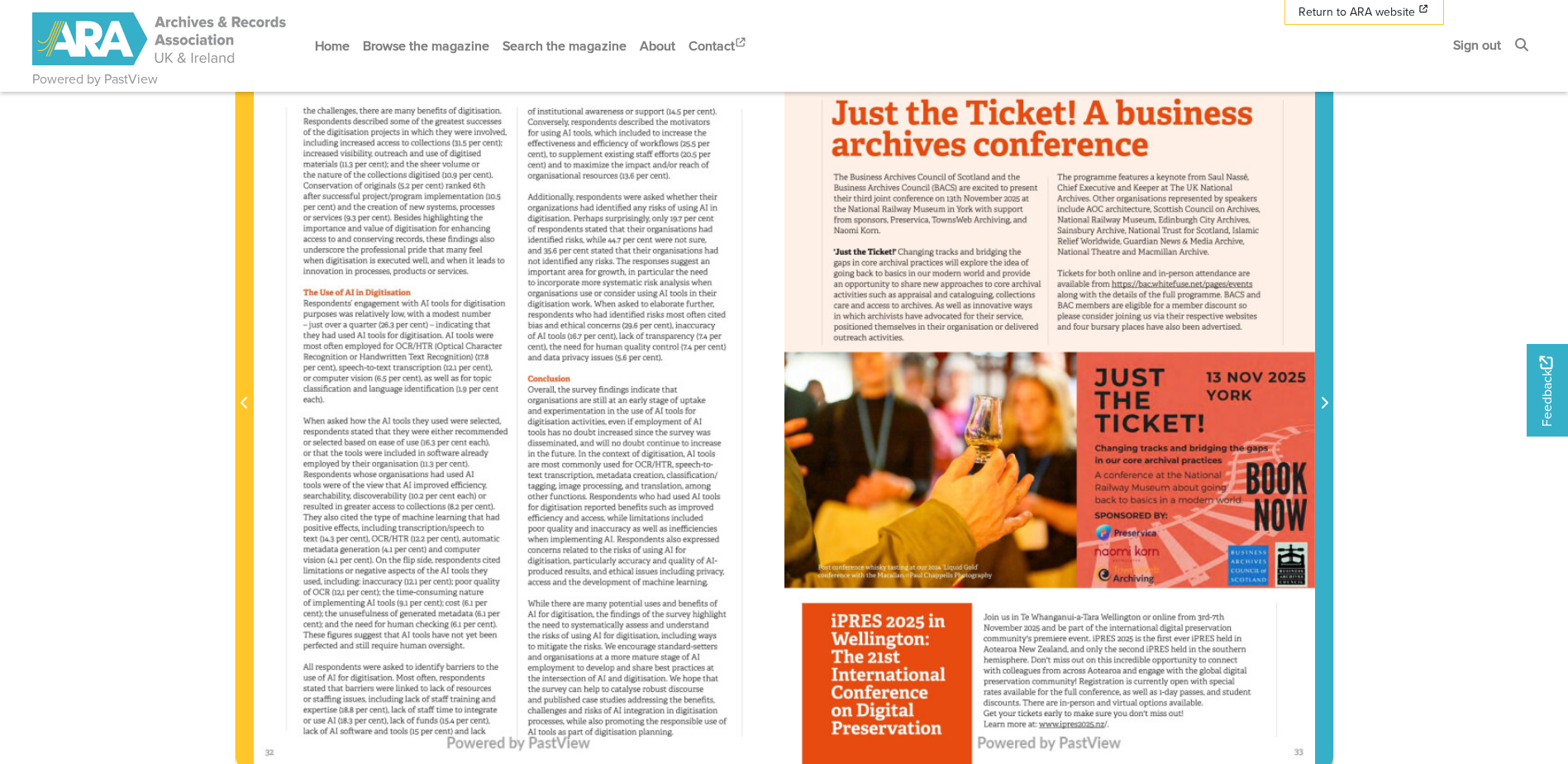
click at [1331, 410] on span "Next Page" at bounding box center [1324, 403] width 17 height 20
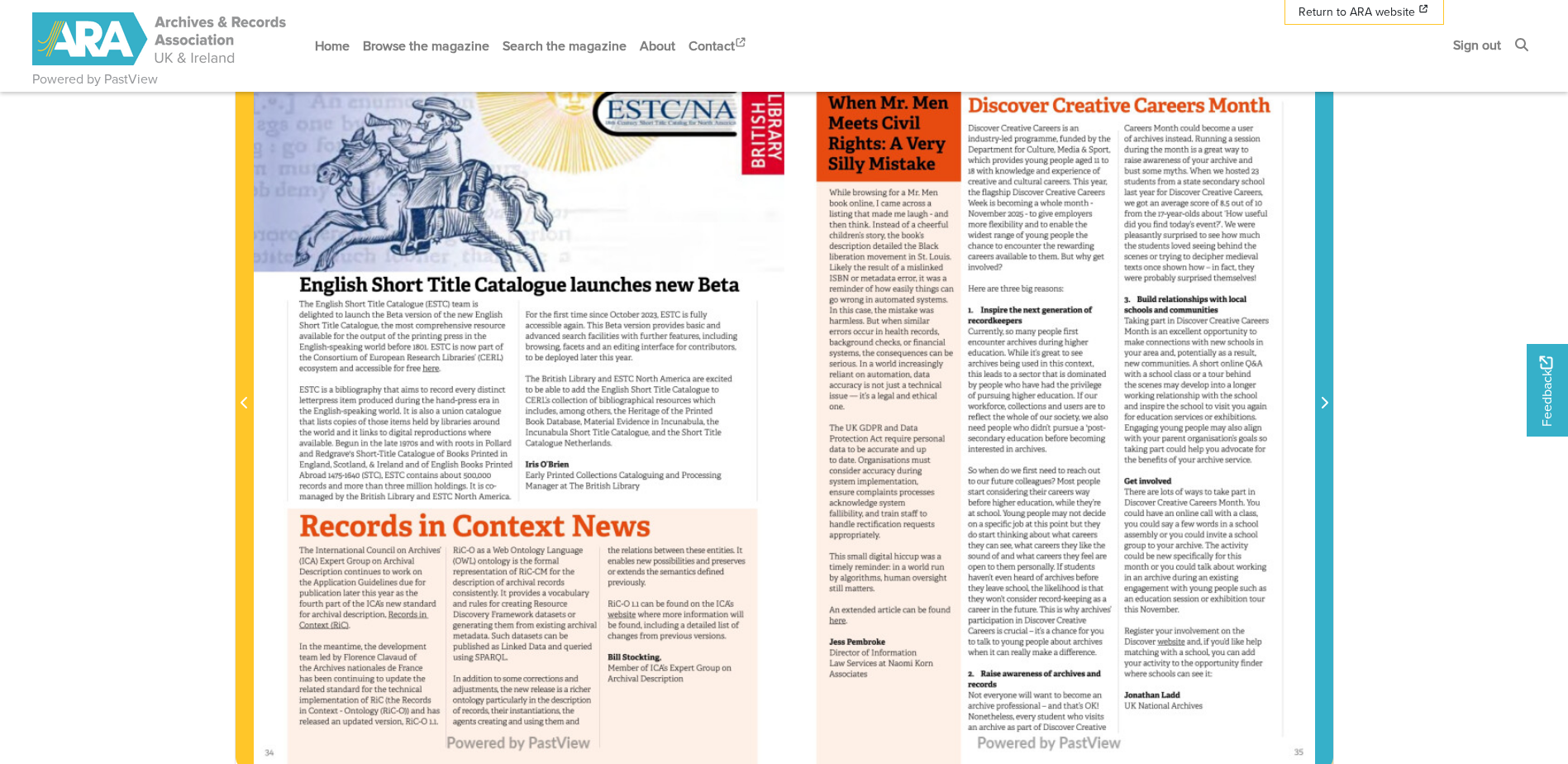
click at [1331, 410] on span "Next Page" at bounding box center [1324, 403] width 17 height 20
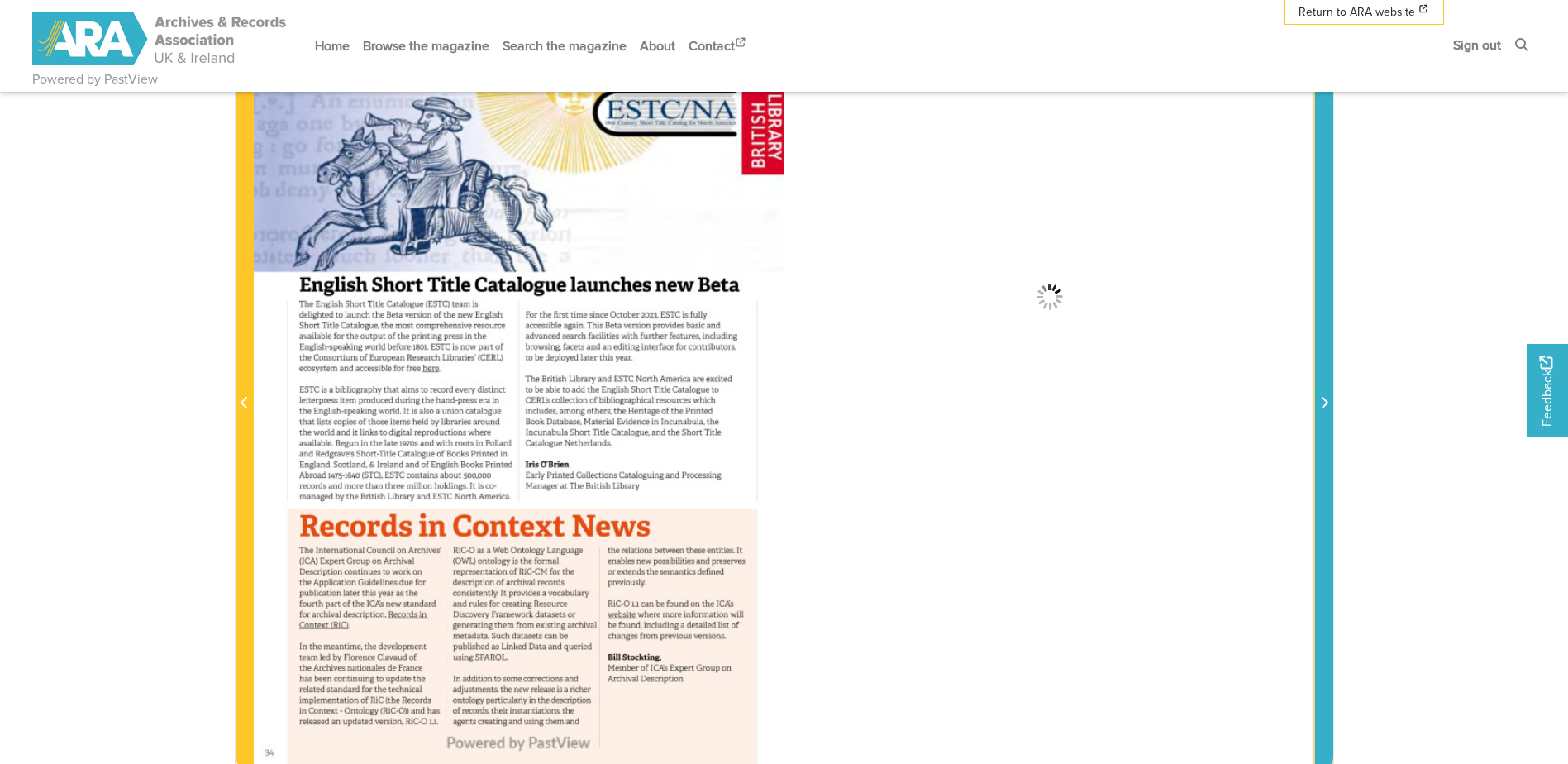
click at [1327, 401] on icon "Next Page" at bounding box center [1324, 402] width 8 height 13
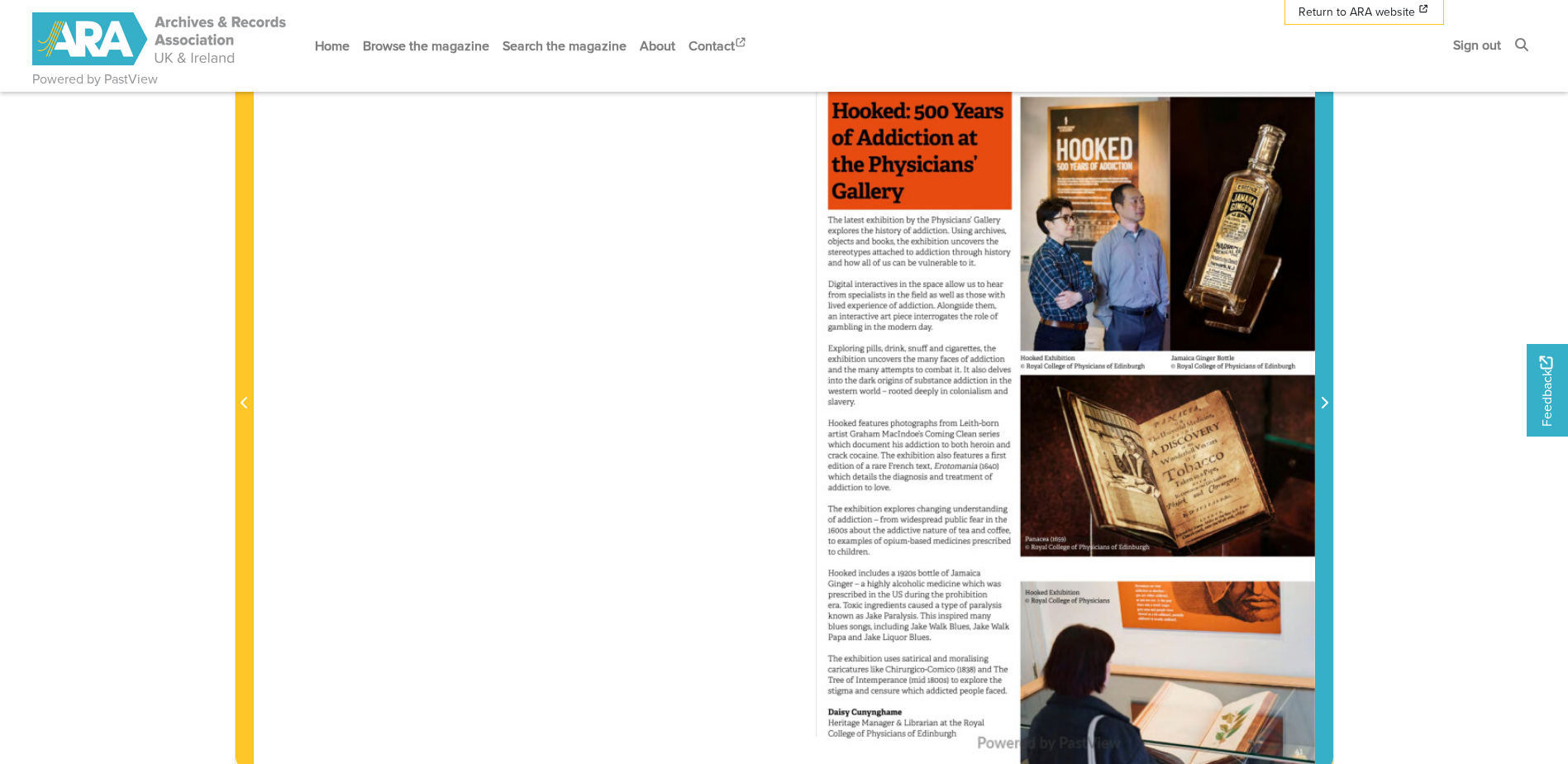
click at [1327, 401] on icon "Next Page" at bounding box center [1324, 402] width 8 height 13
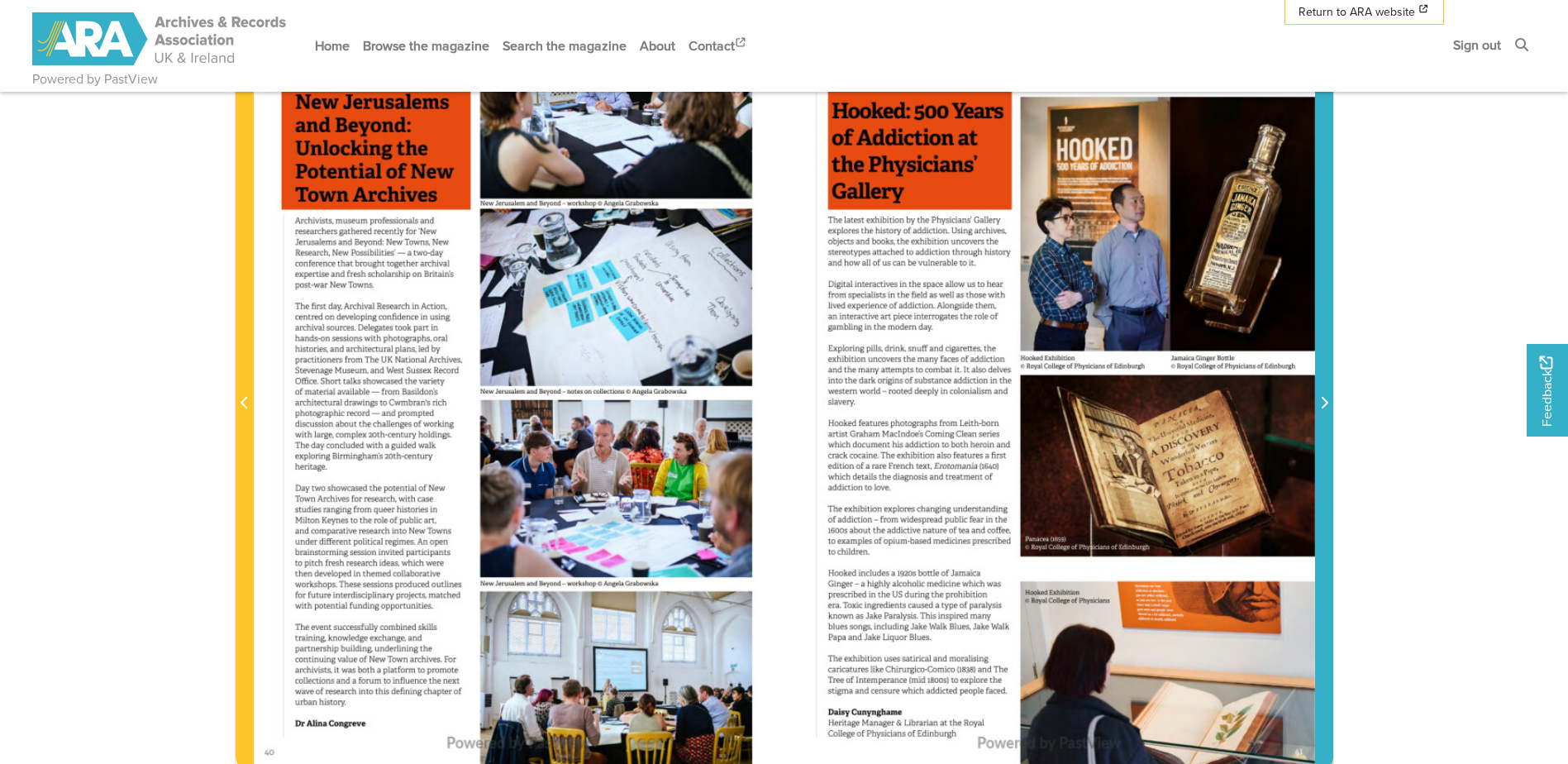
click at [1327, 401] on icon "Next Page" at bounding box center [1324, 402] width 8 height 13
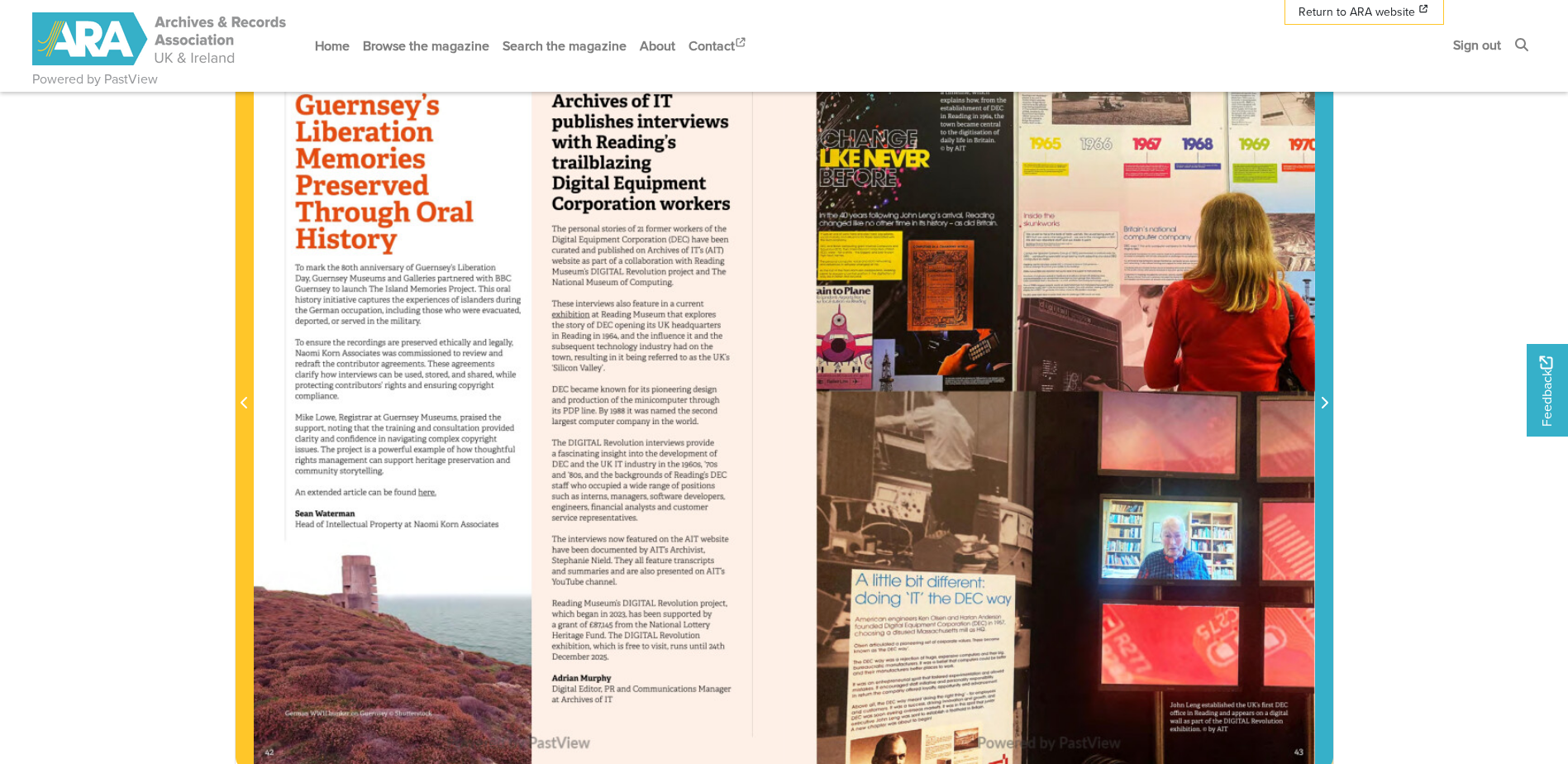
click at [1327, 401] on icon "Next Page" at bounding box center [1324, 402] width 8 height 13
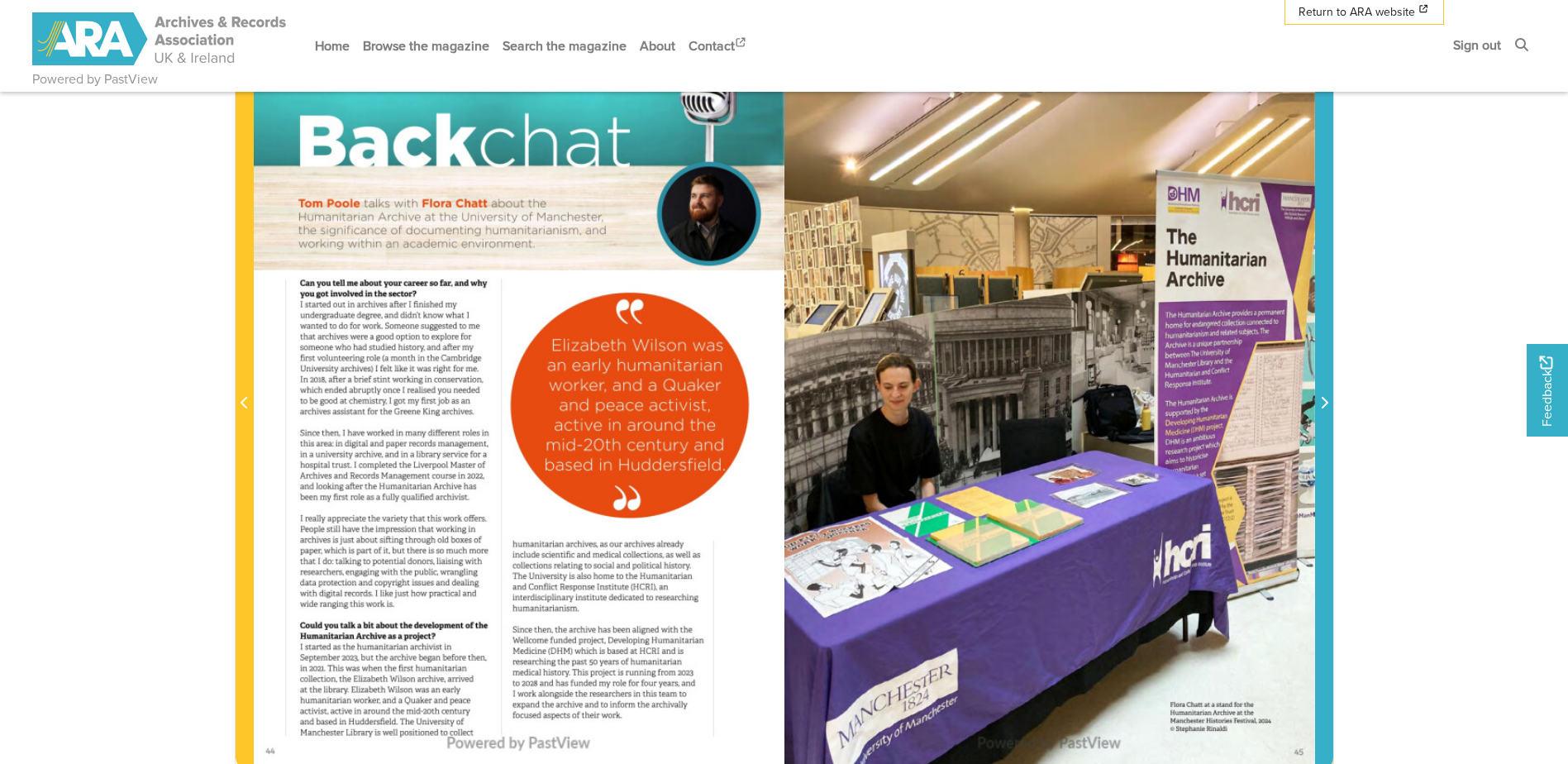
click at [1327, 401] on icon "Next Page" at bounding box center [1324, 402] width 8 height 13
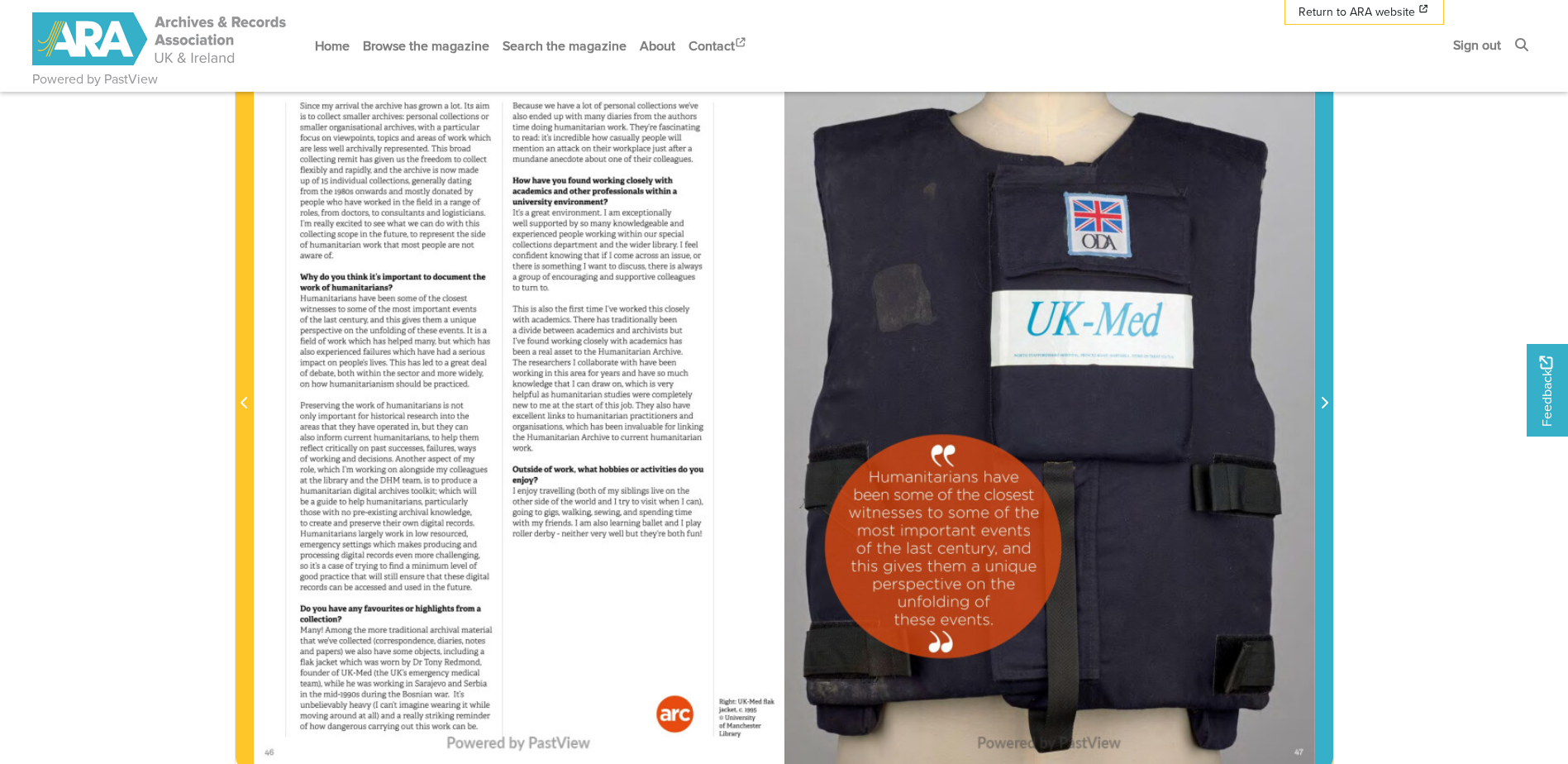
click at [1327, 401] on icon "Next Page" at bounding box center [1324, 402] width 8 height 13
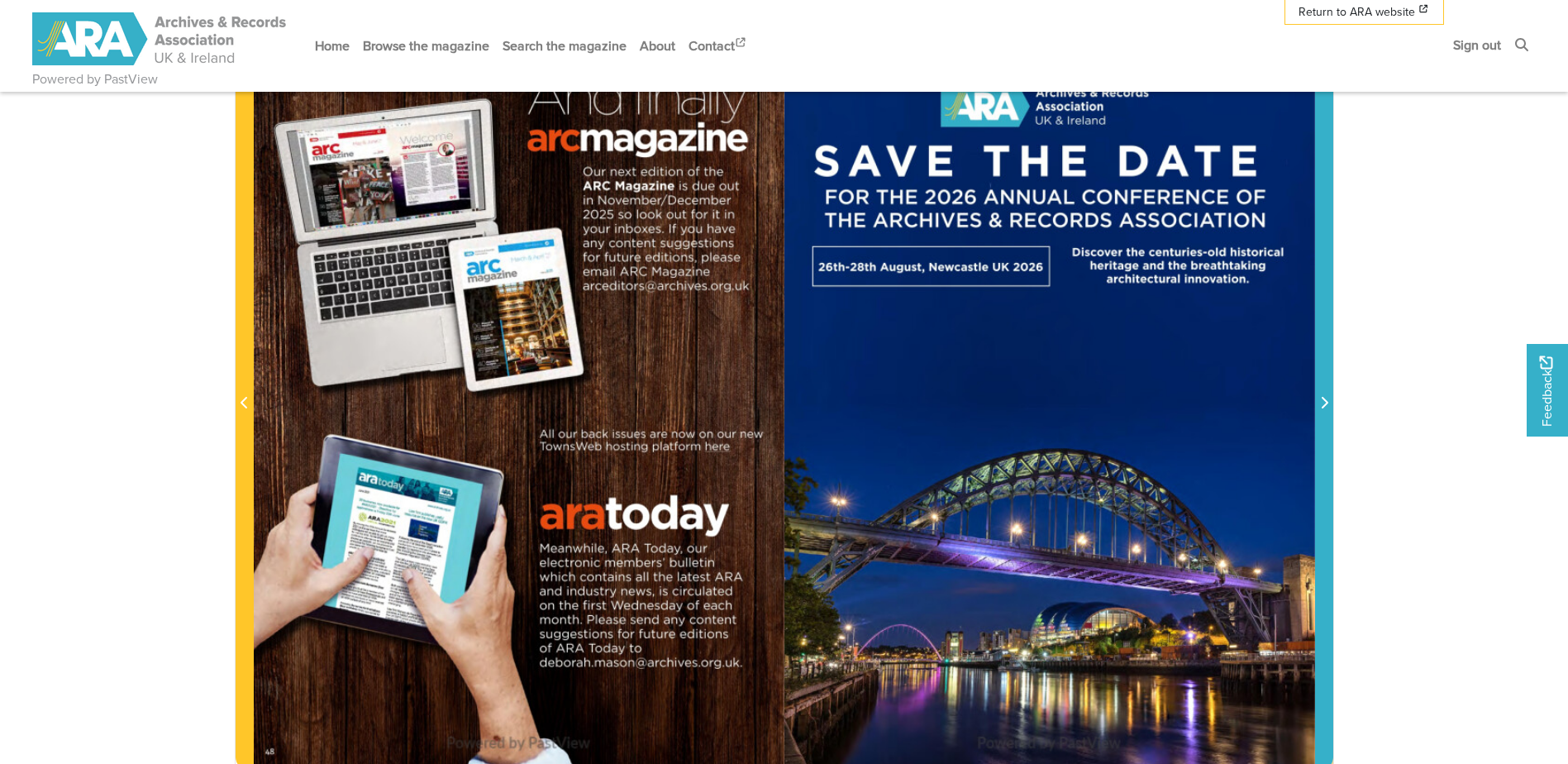
click at [1327, 401] on icon "Next Page" at bounding box center [1324, 402] width 8 height 13
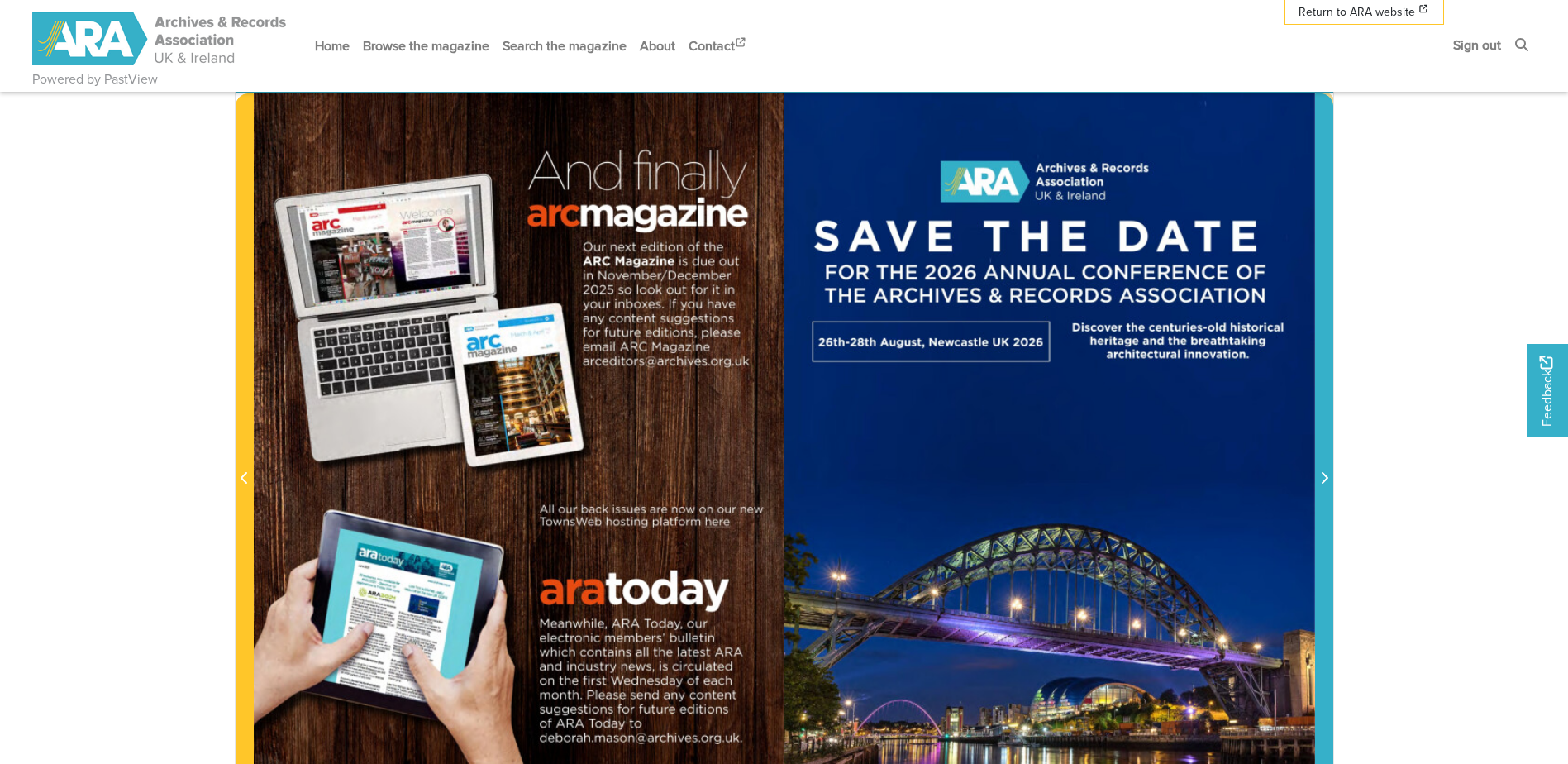
scroll to position [166, 0]
